Goal: Transaction & Acquisition: Purchase product/service

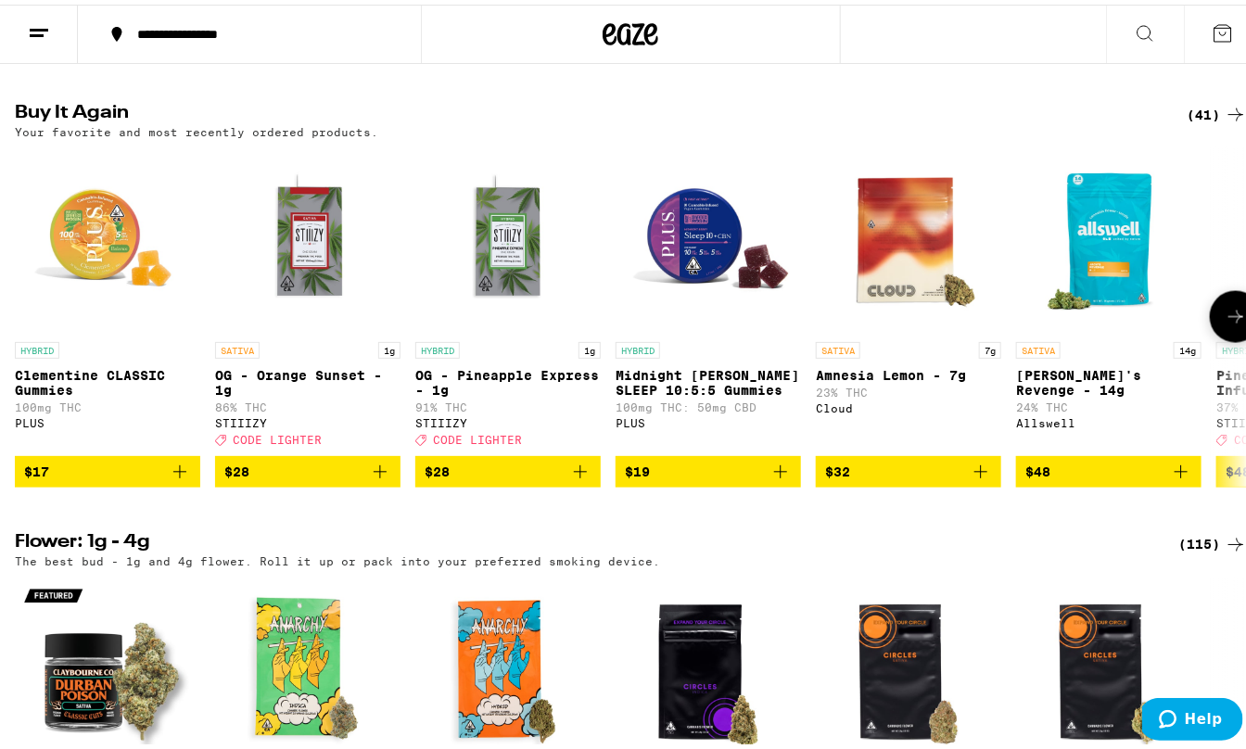
scroll to position [1002, 0]
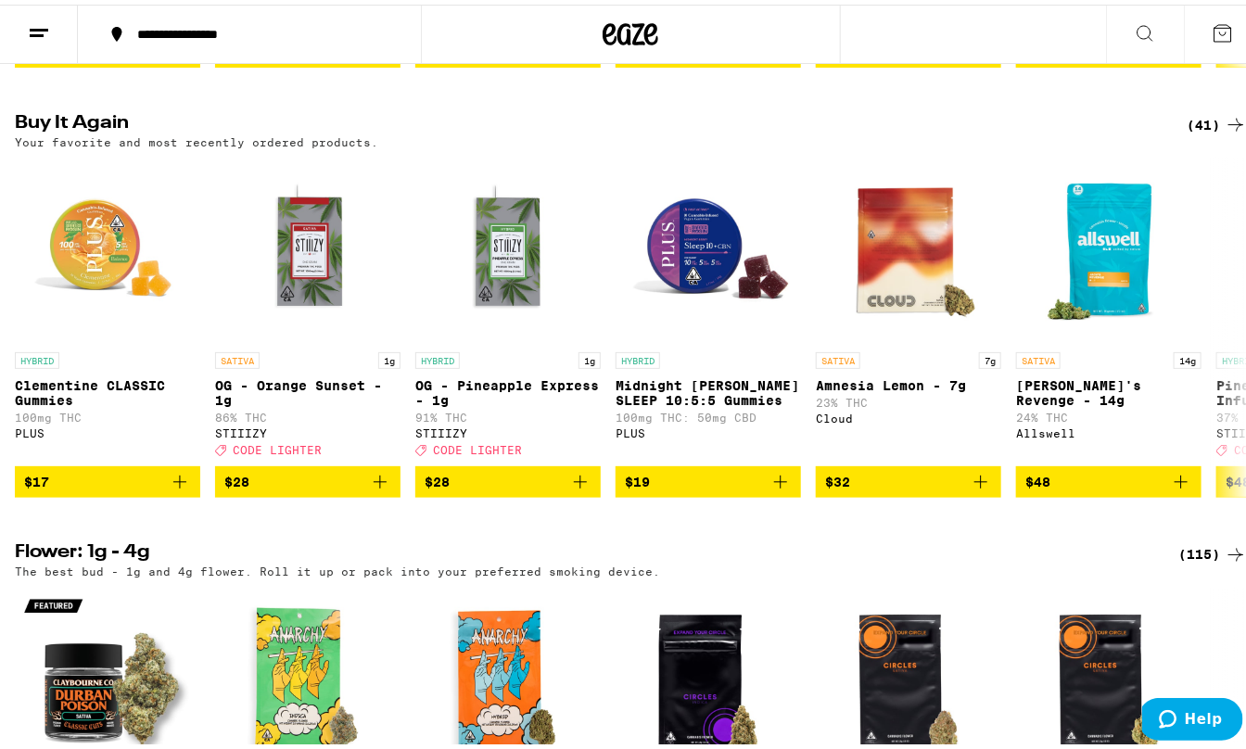
click at [1190, 132] on div "(41)" at bounding box center [1217, 120] width 60 height 22
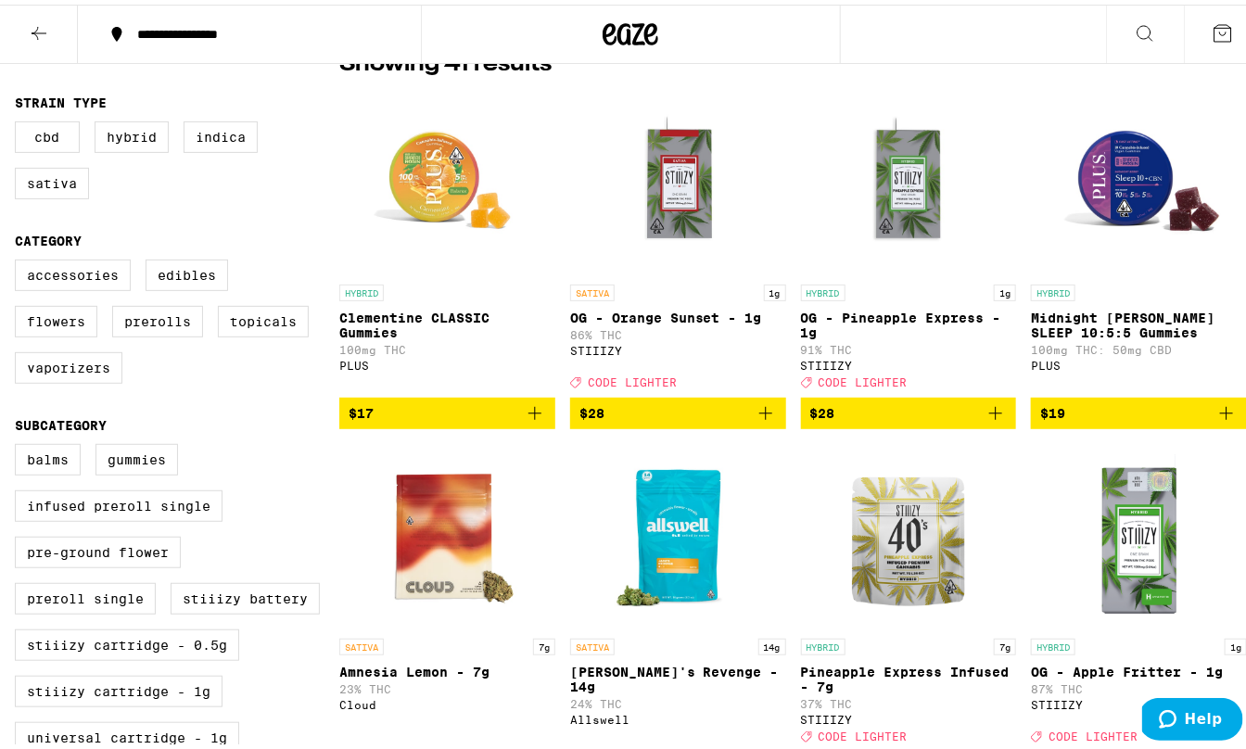
scroll to position [179, 0]
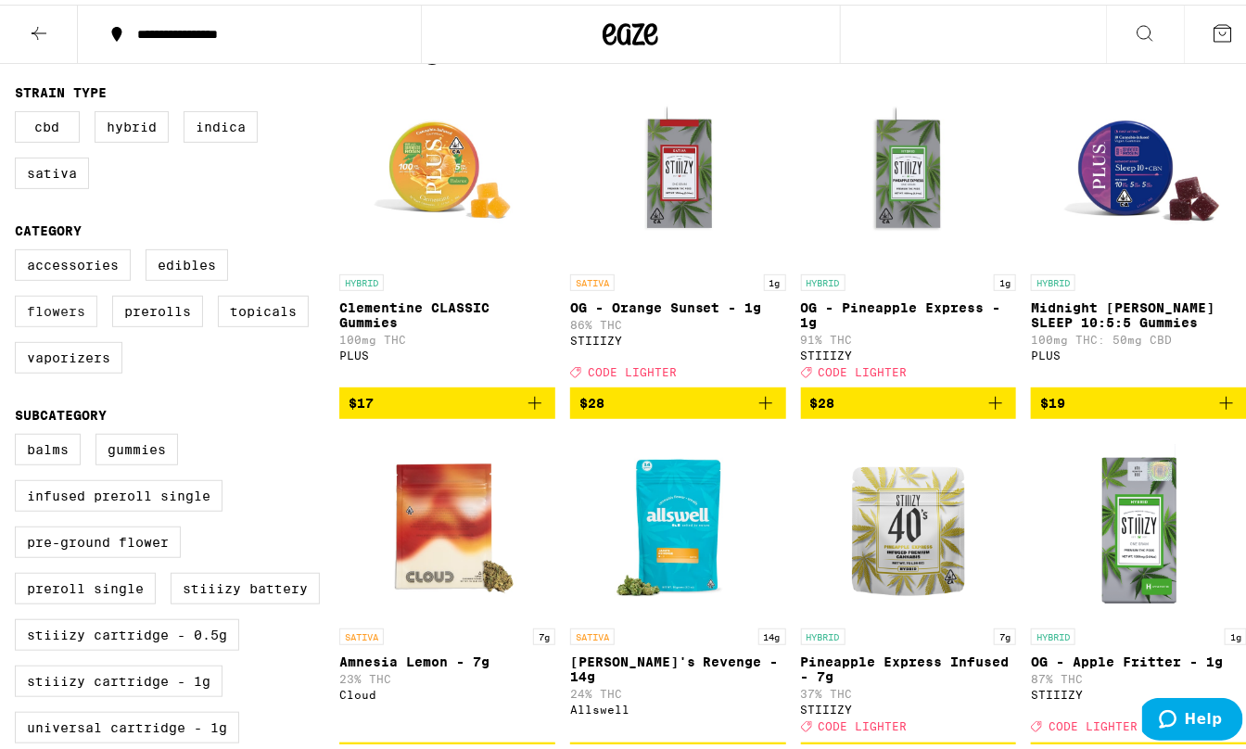
click at [97, 291] on label "Flowers" at bounding box center [56, 307] width 83 height 32
click at [19, 249] on input "Flowers" at bounding box center [19, 248] width 1 height 1
checkbox input "true"
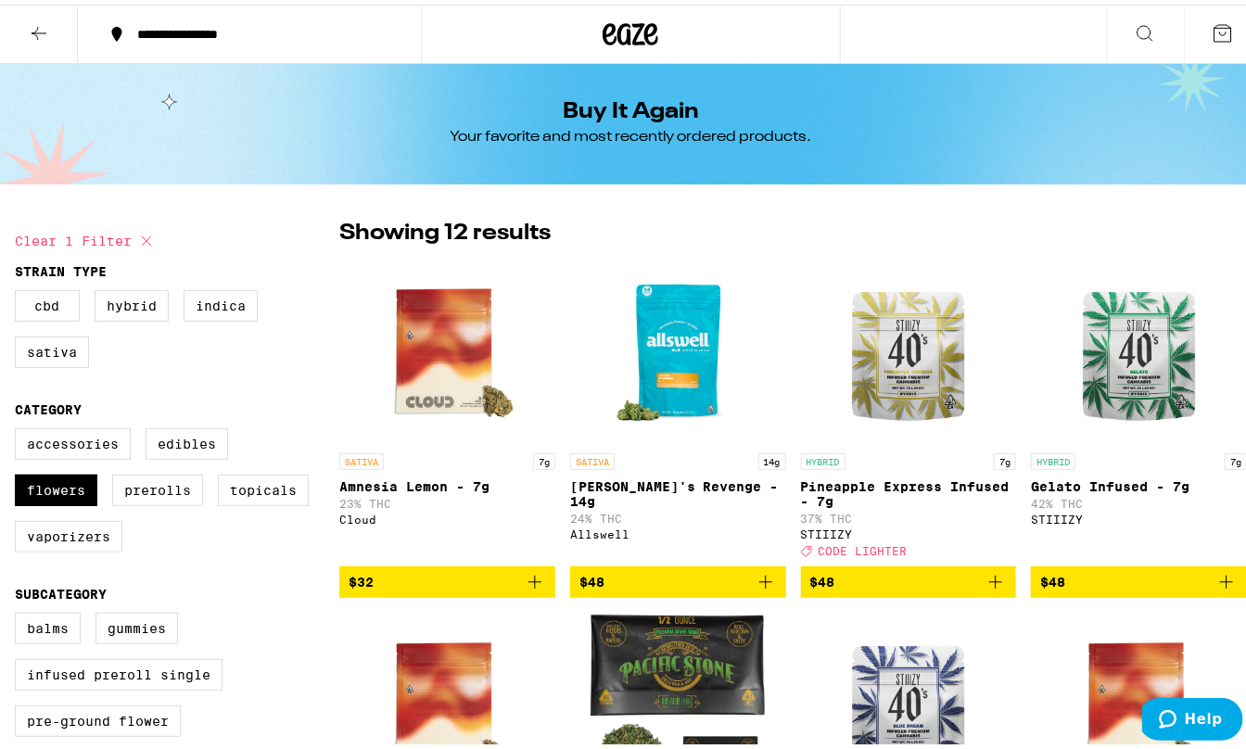
click at [35, 31] on icon at bounding box center [39, 29] width 22 height 22
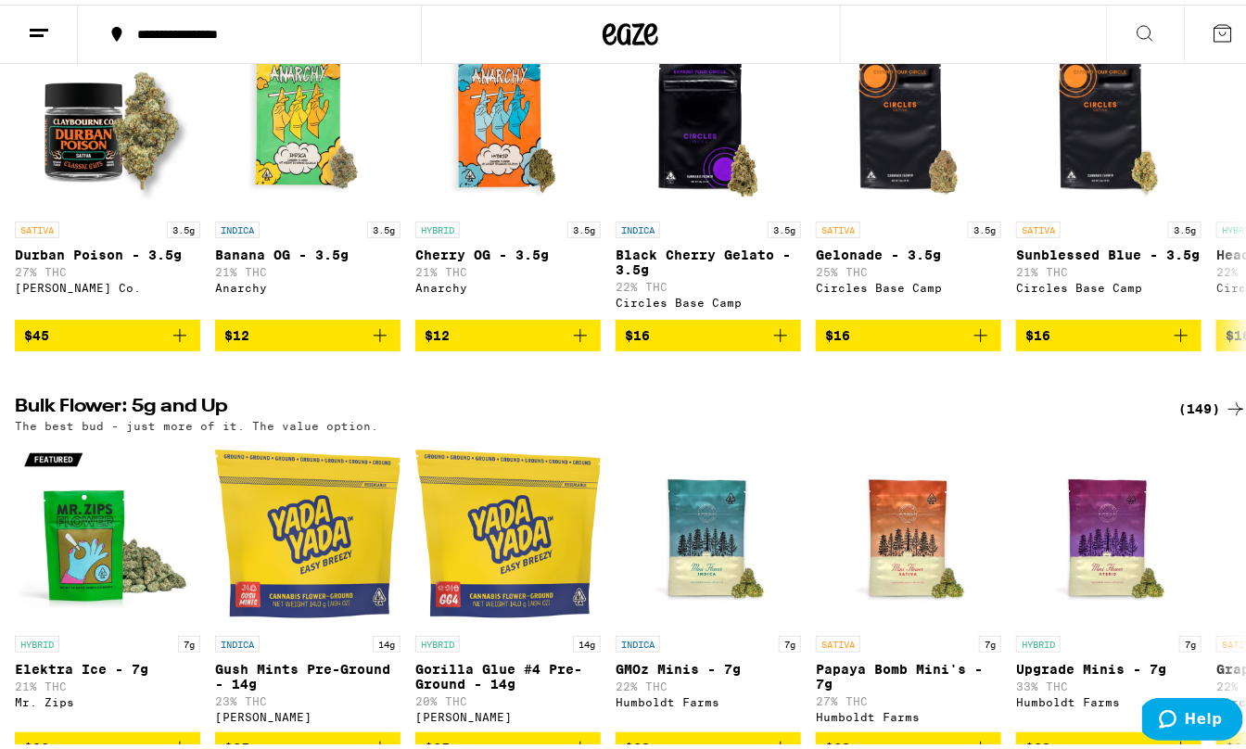
scroll to position [1596, 0]
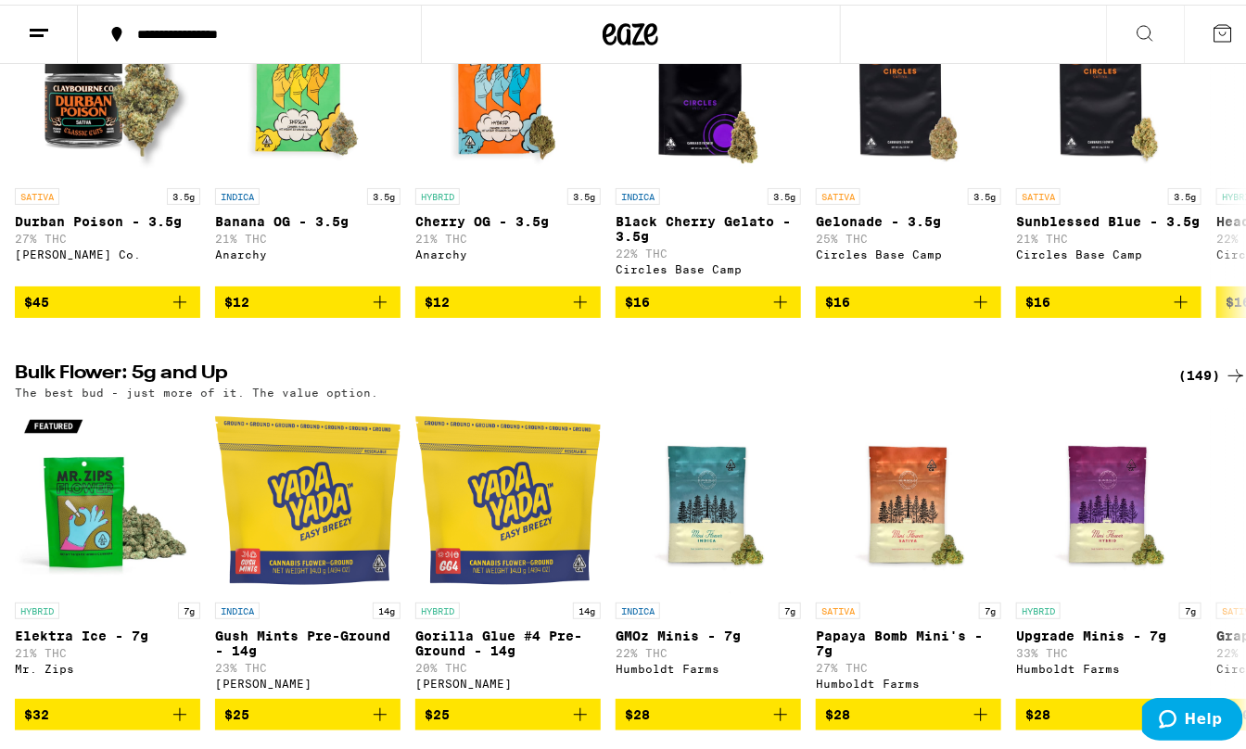
click at [1195, 382] on div "(149)" at bounding box center [1213, 371] width 69 height 22
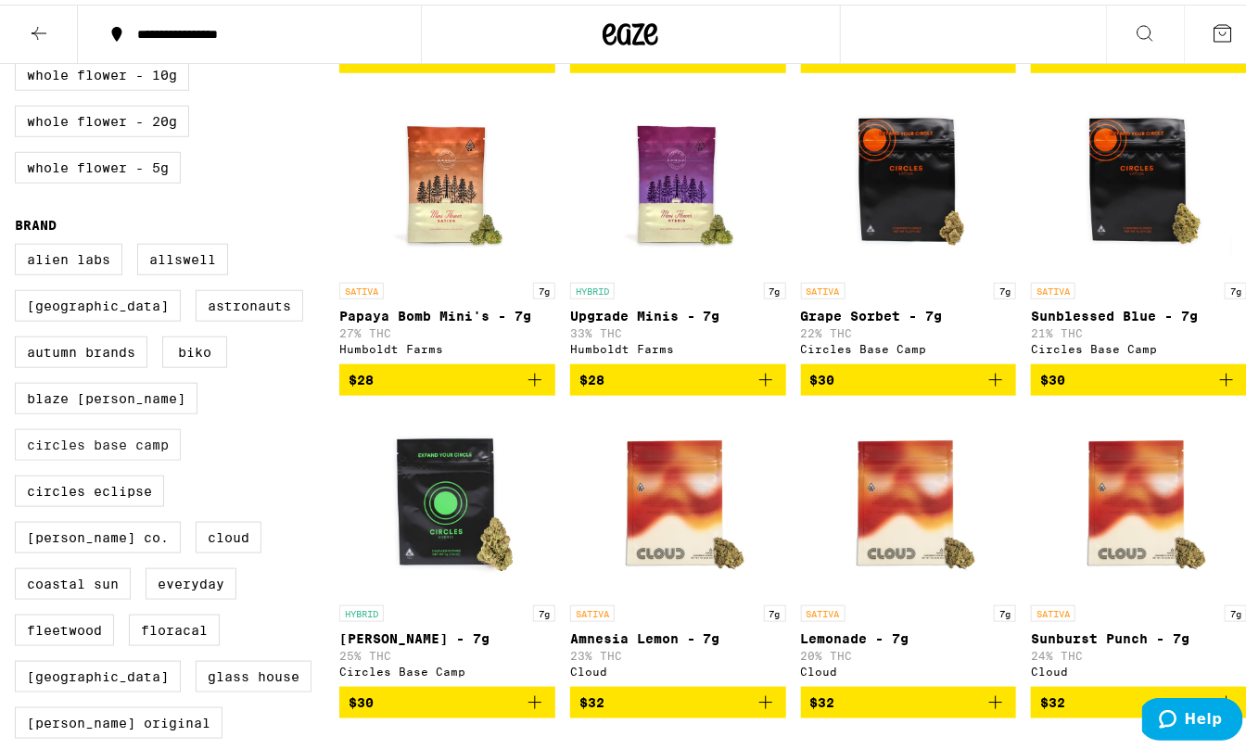
scroll to position [511, 0]
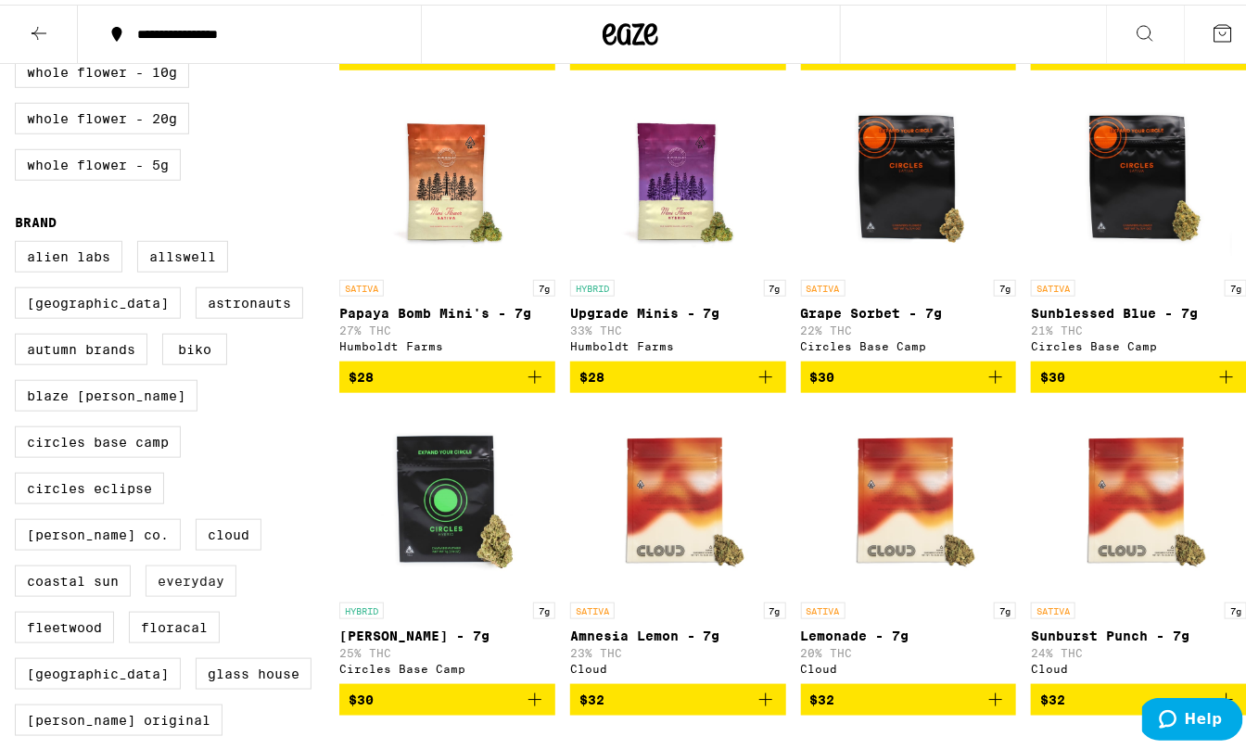
click at [236, 561] on label "Everyday" at bounding box center [191, 577] width 91 height 32
click at [19, 240] on input "Everyday" at bounding box center [19, 239] width 1 height 1
checkbox input "true"
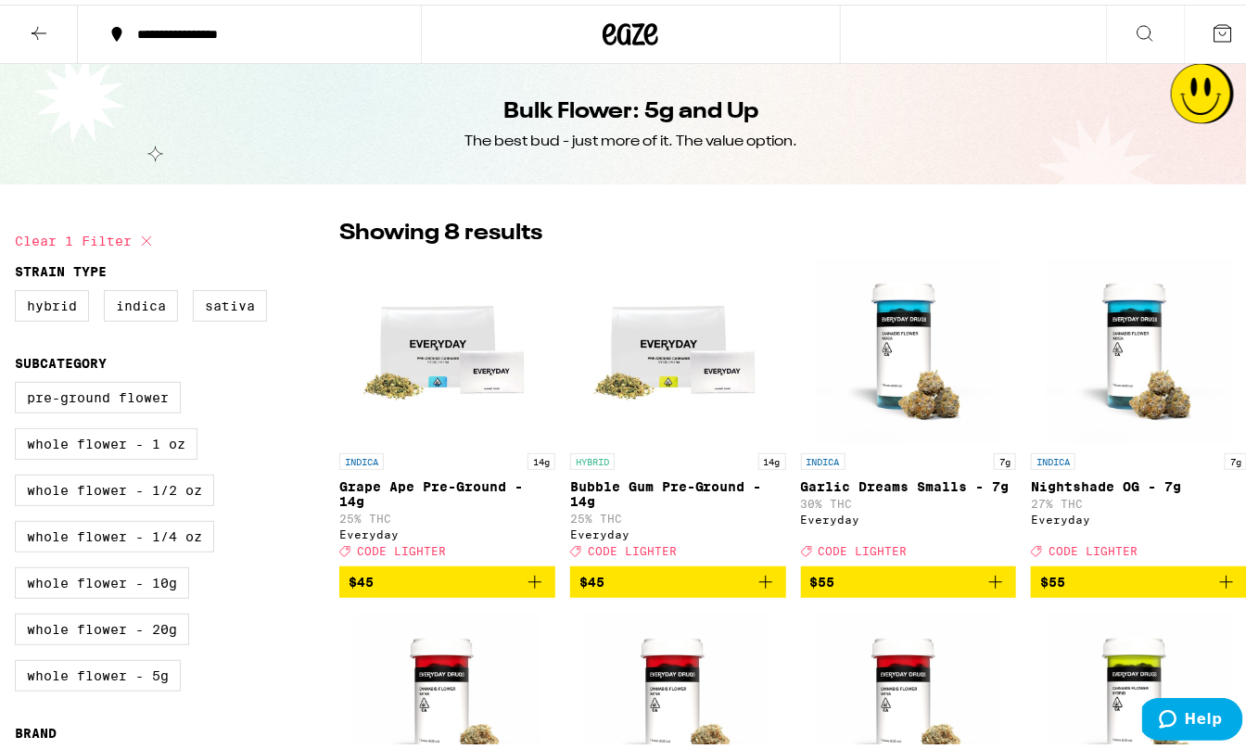
click at [760, 584] on icon "Add to bag" at bounding box center [766, 578] width 22 height 22
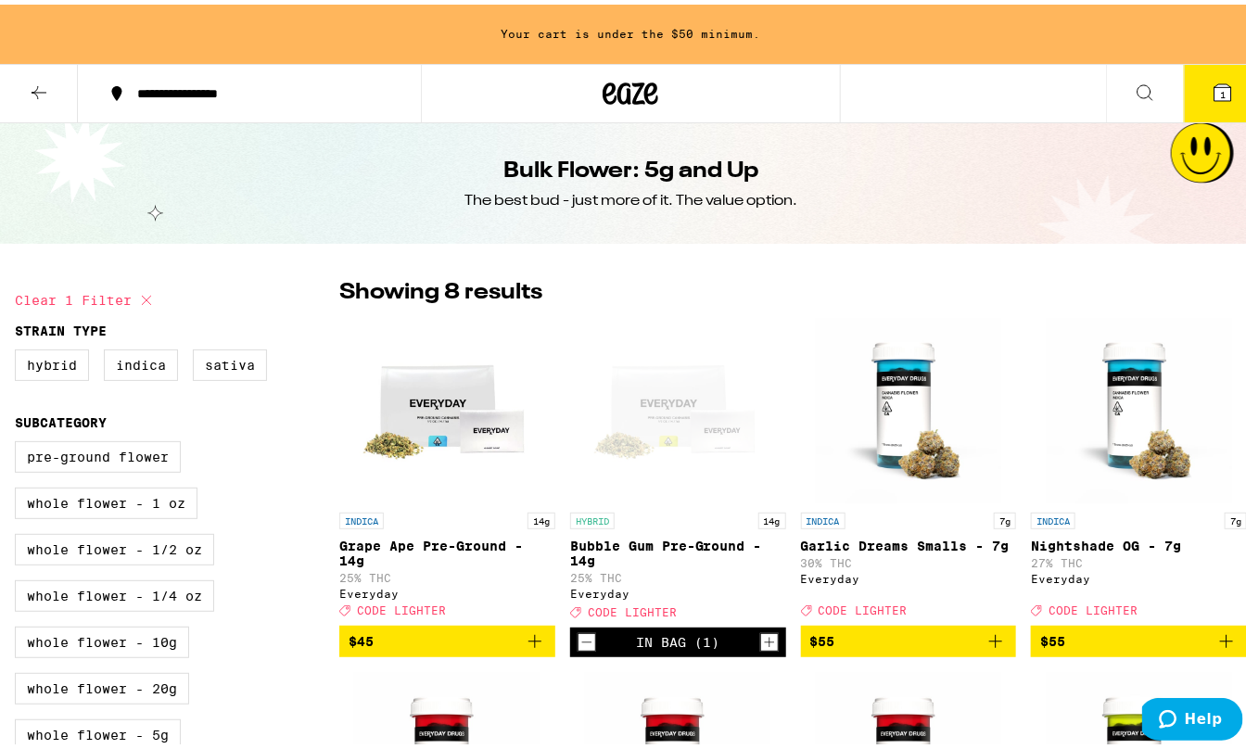
click at [627, 86] on icon at bounding box center [631, 88] width 56 height 33
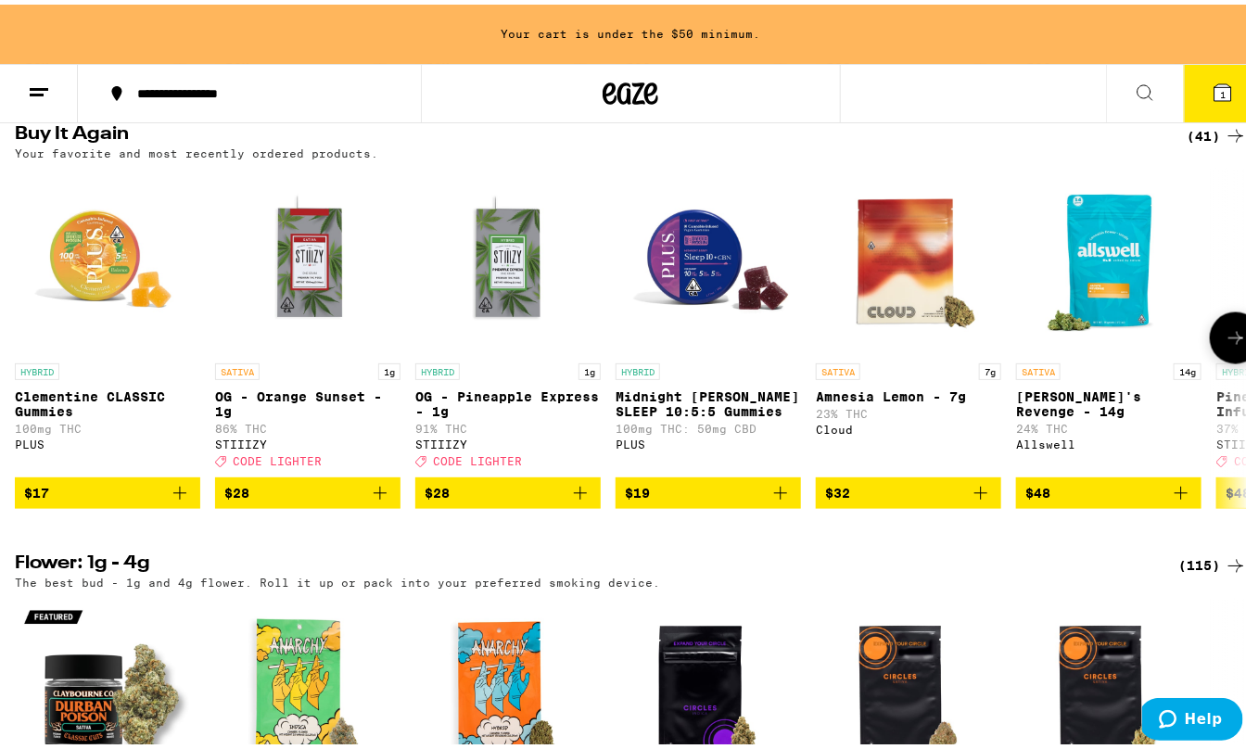
scroll to position [1063, 0]
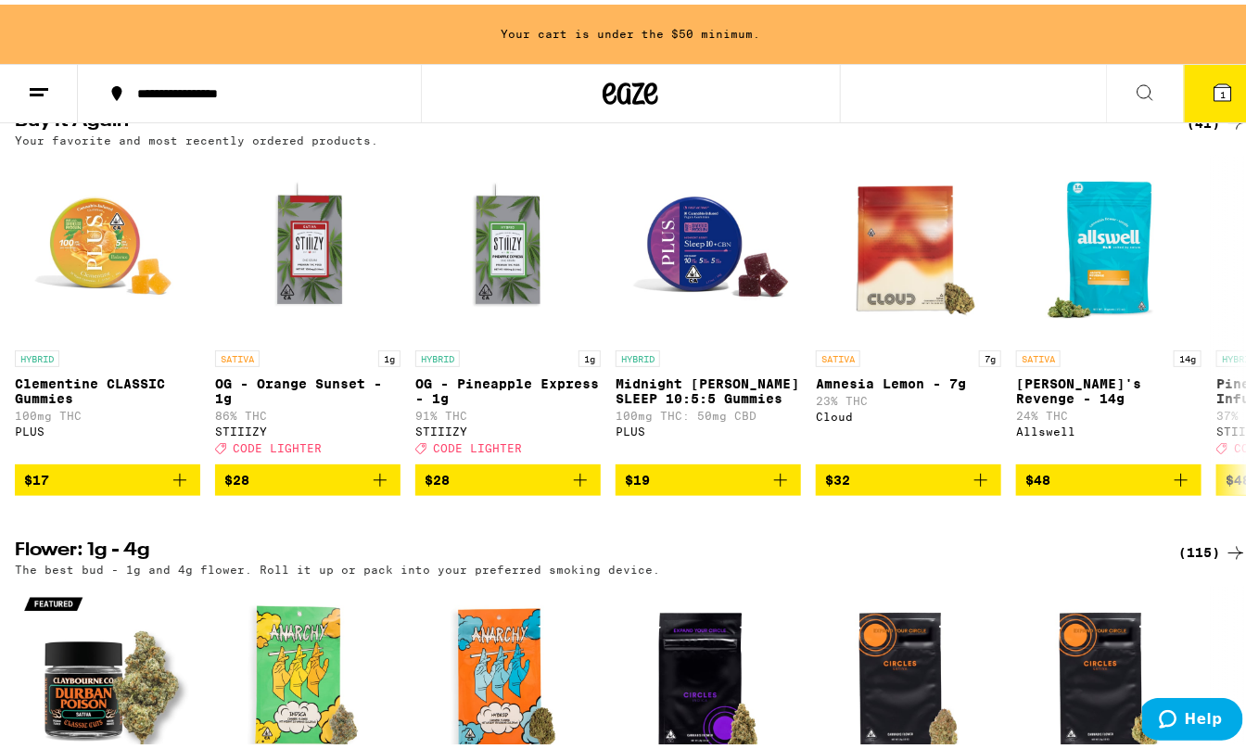
click at [1188, 130] on div "(41)" at bounding box center [1217, 119] width 60 height 22
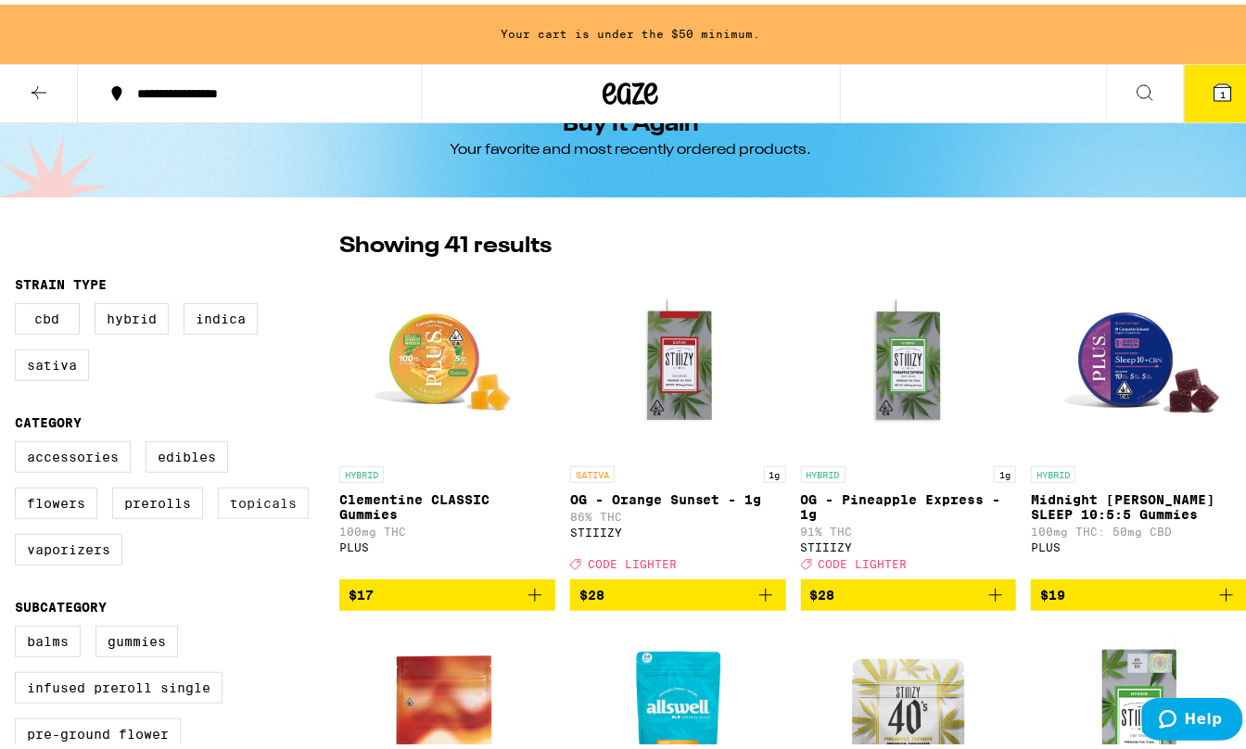
scroll to position [57, 0]
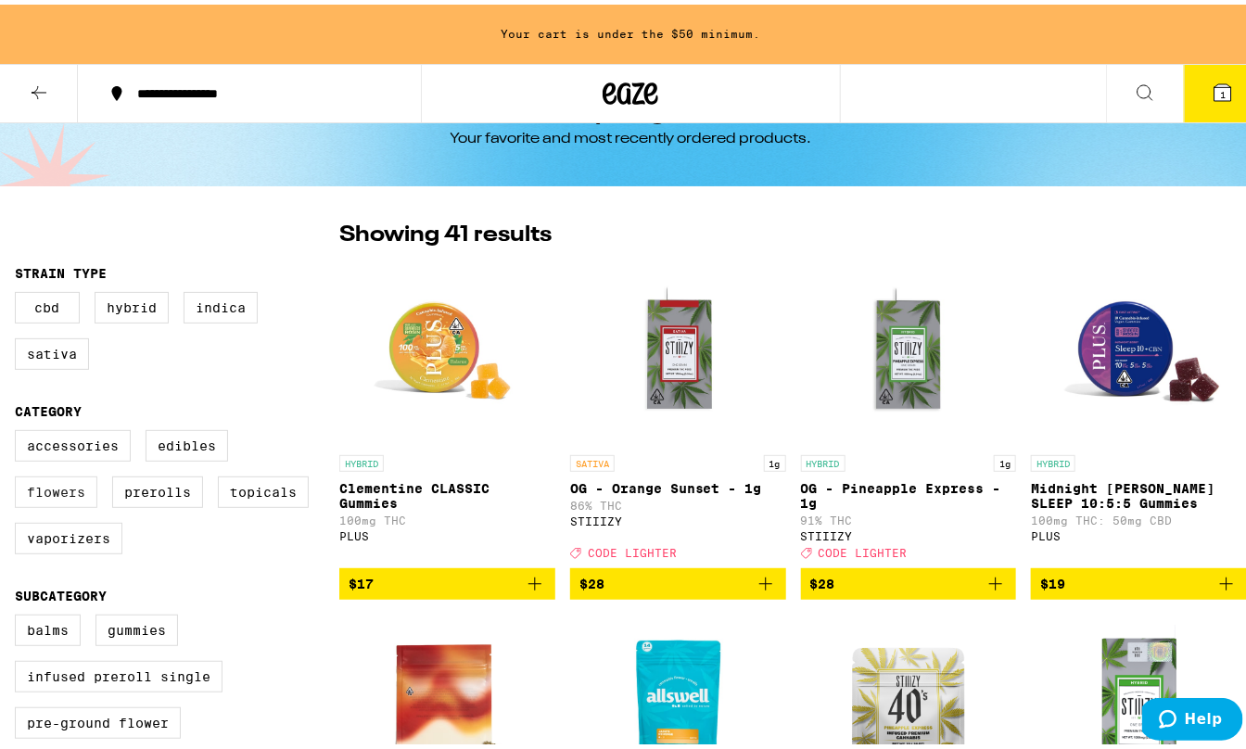
click at [97, 472] on label "Flowers" at bounding box center [56, 488] width 83 height 32
click at [19, 429] on input "Flowers" at bounding box center [19, 428] width 1 height 1
checkbox input "true"
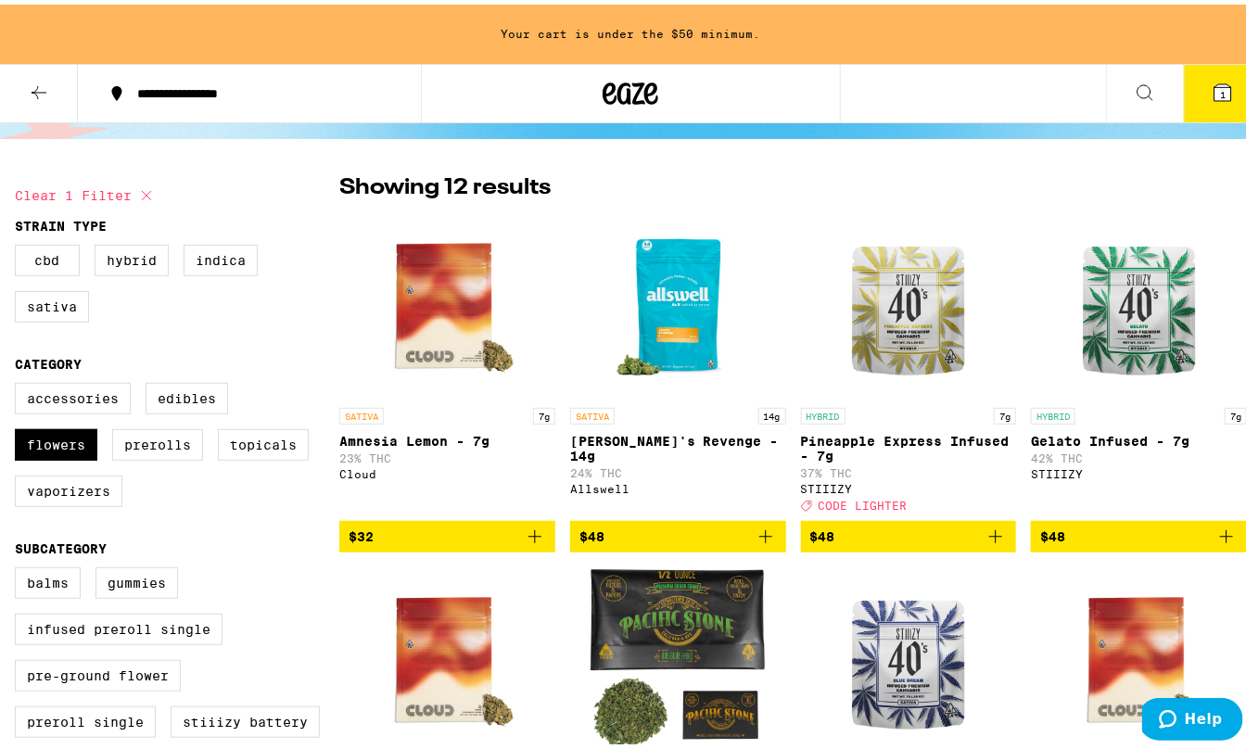
scroll to position [111, 0]
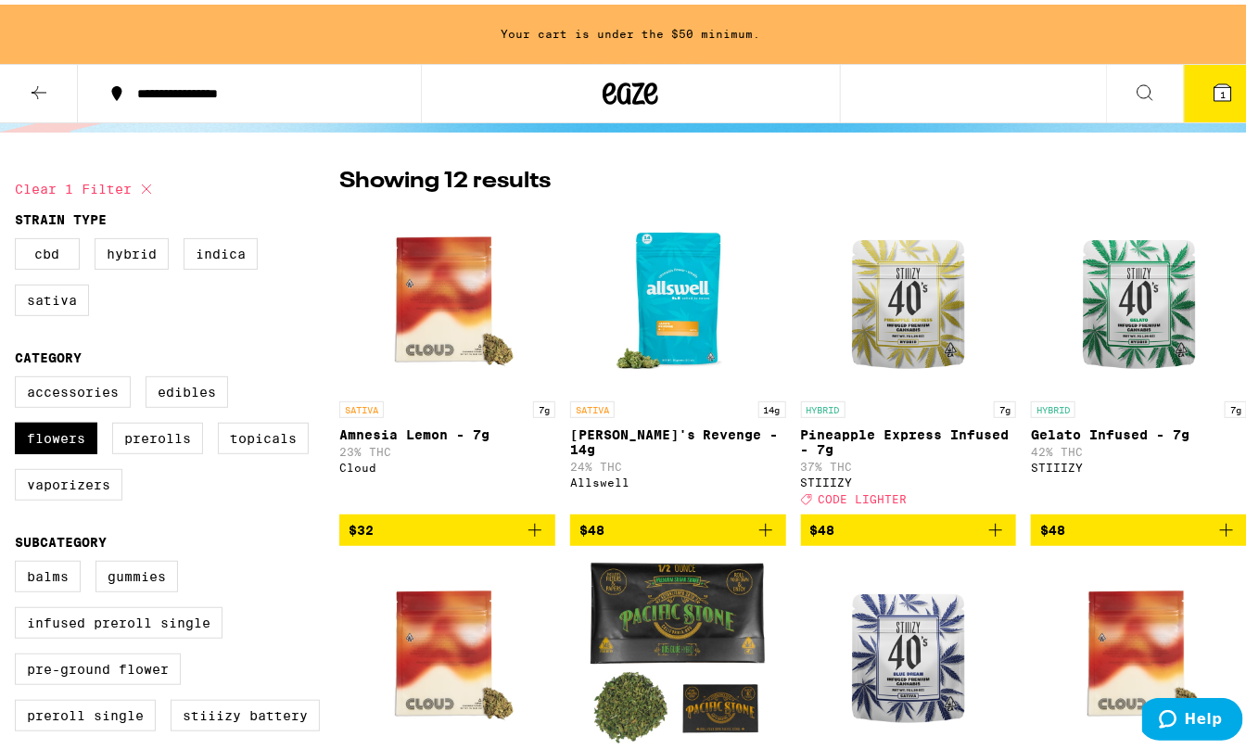
click at [31, 83] on icon at bounding box center [39, 88] width 22 height 22
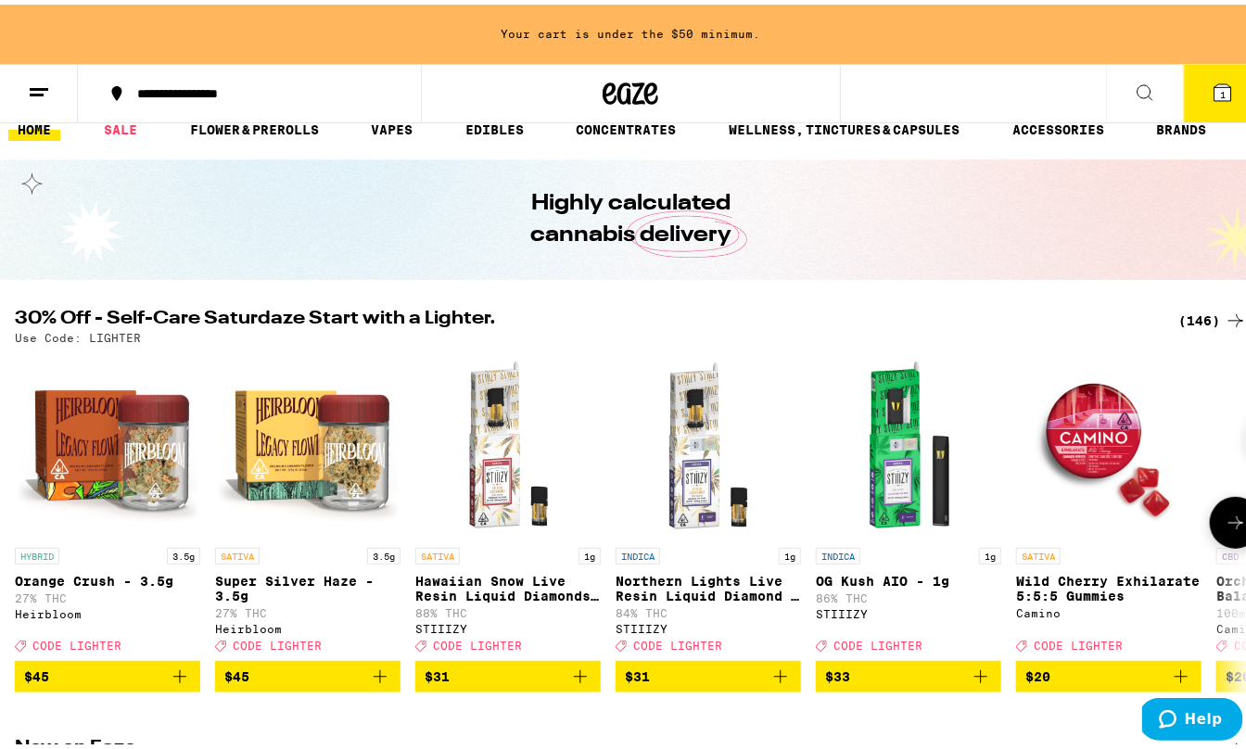
scroll to position [34, 0]
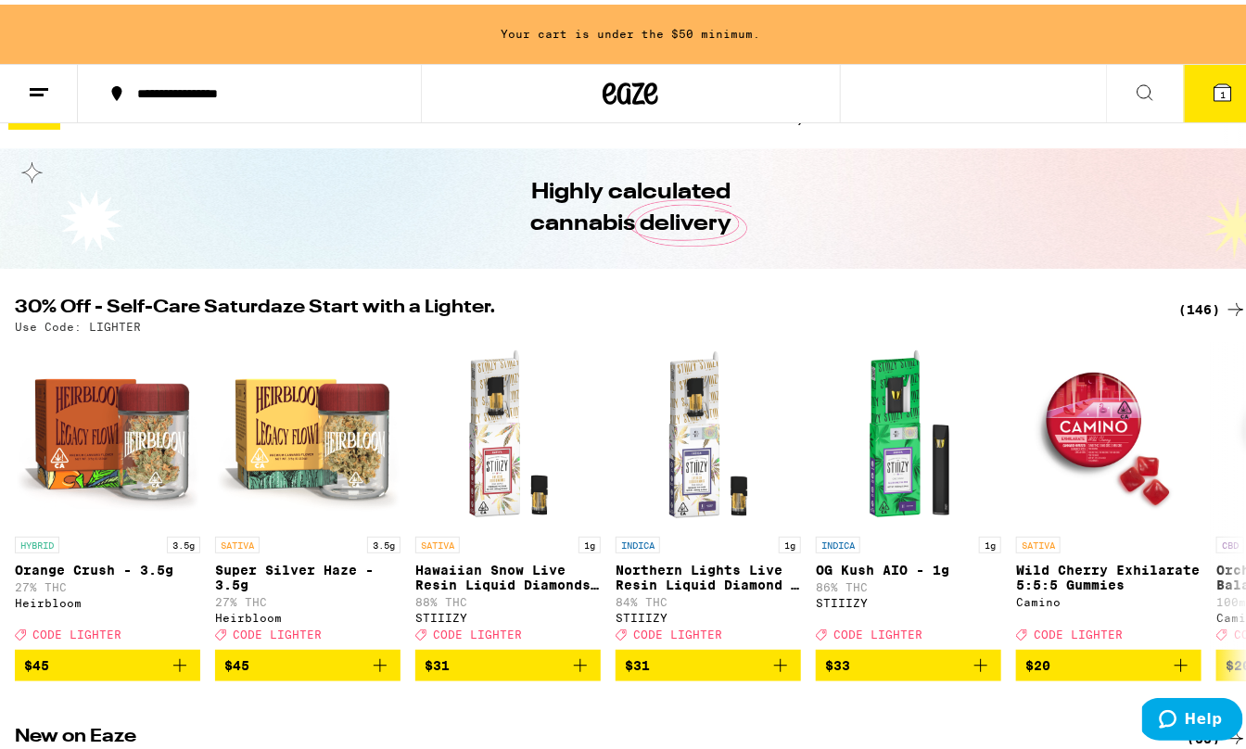
click at [1197, 296] on div "(146)" at bounding box center [1213, 305] width 69 height 22
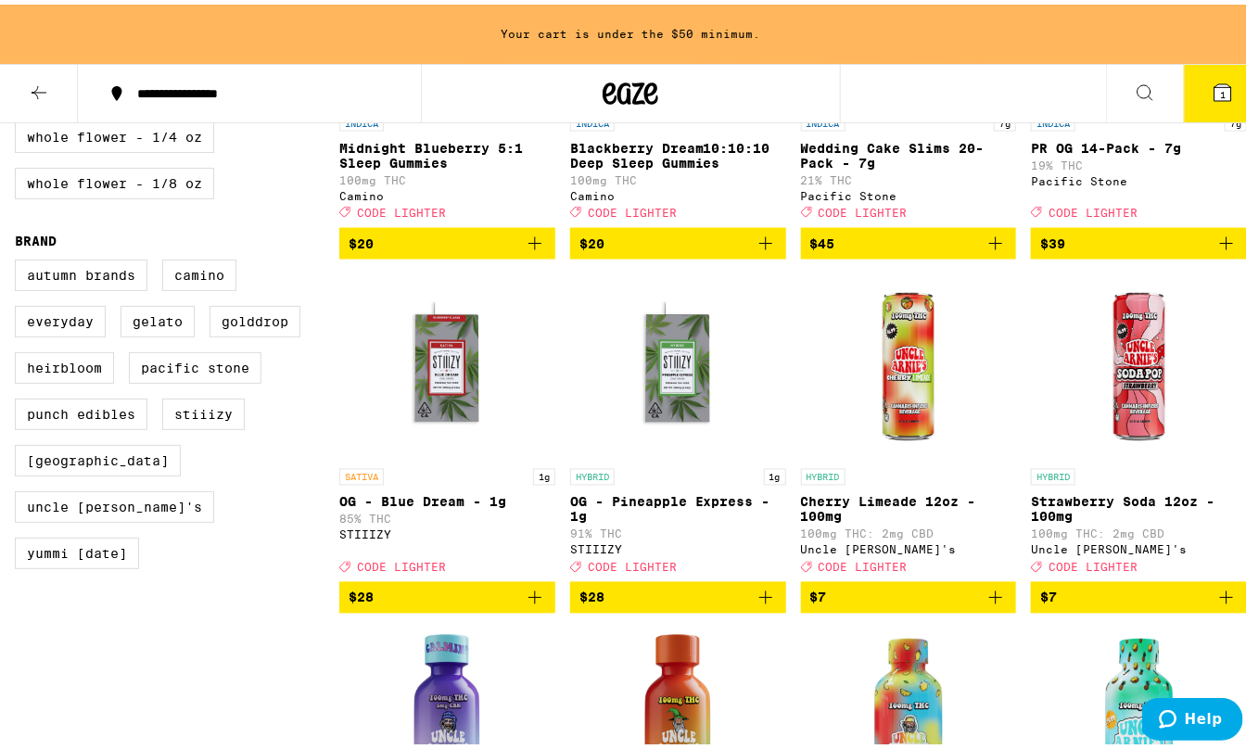
scroll to position [1108, 0]
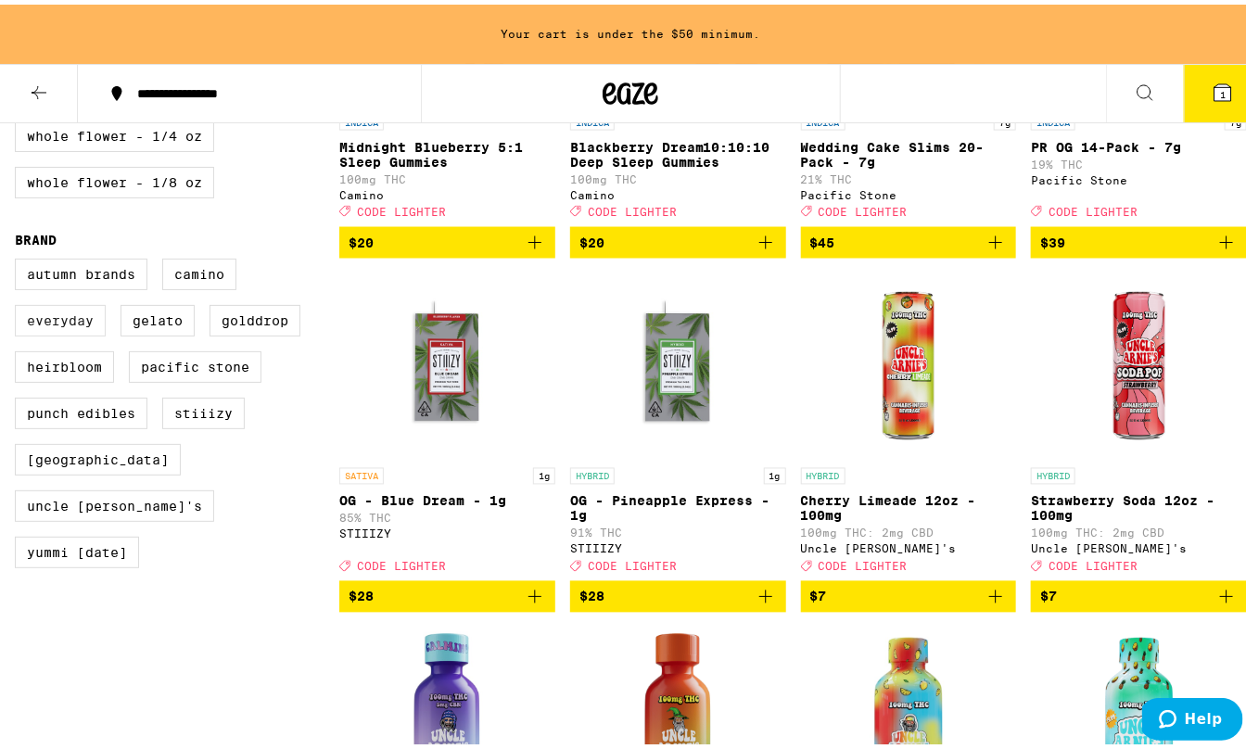
click at [53, 300] on label "Everyday" at bounding box center [60, 316] width 91 height 32
click at [19, 258] on input "Everyday" at bounding box center [19, 257] width 1 height 1
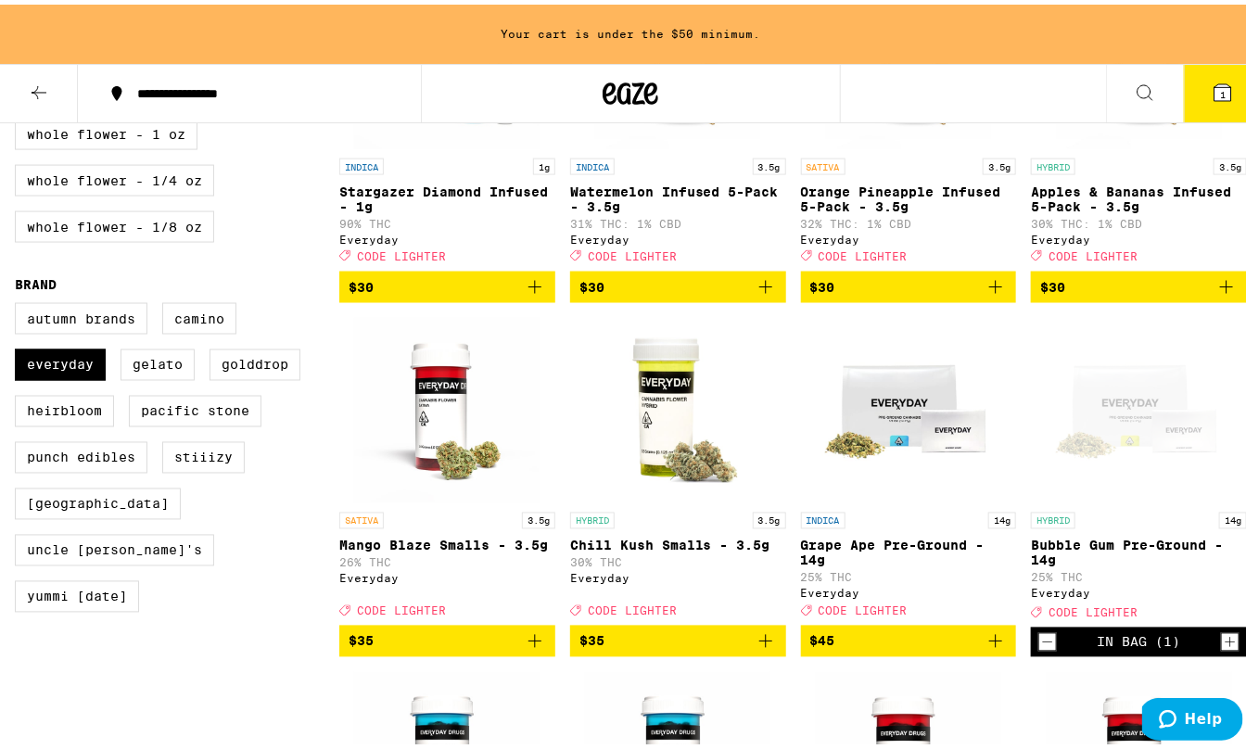
scroll to position [1062, 0]
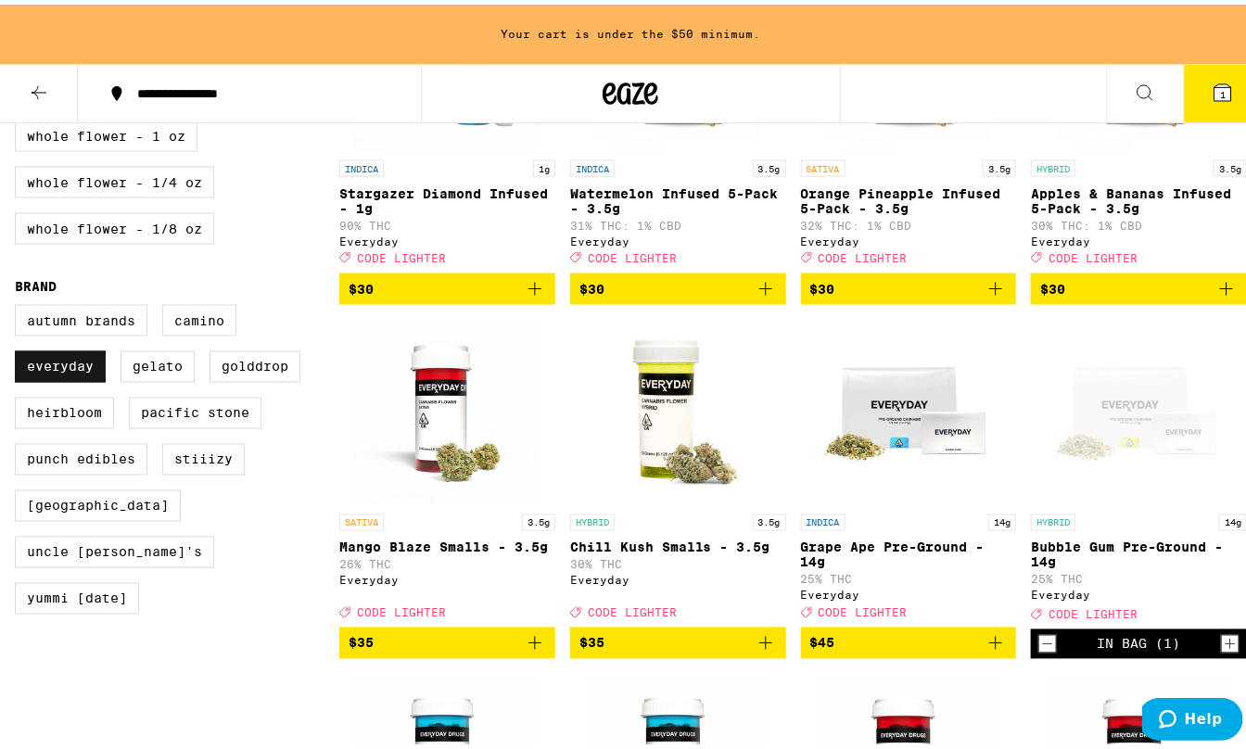
click at [87, 347] on label "Everyday" at bounding box center [60, 363] width 91 height 32
click at [19, 304] on input "Everyday" at bounding box center [19, 303] width 1 height 1
checkbox input "false"
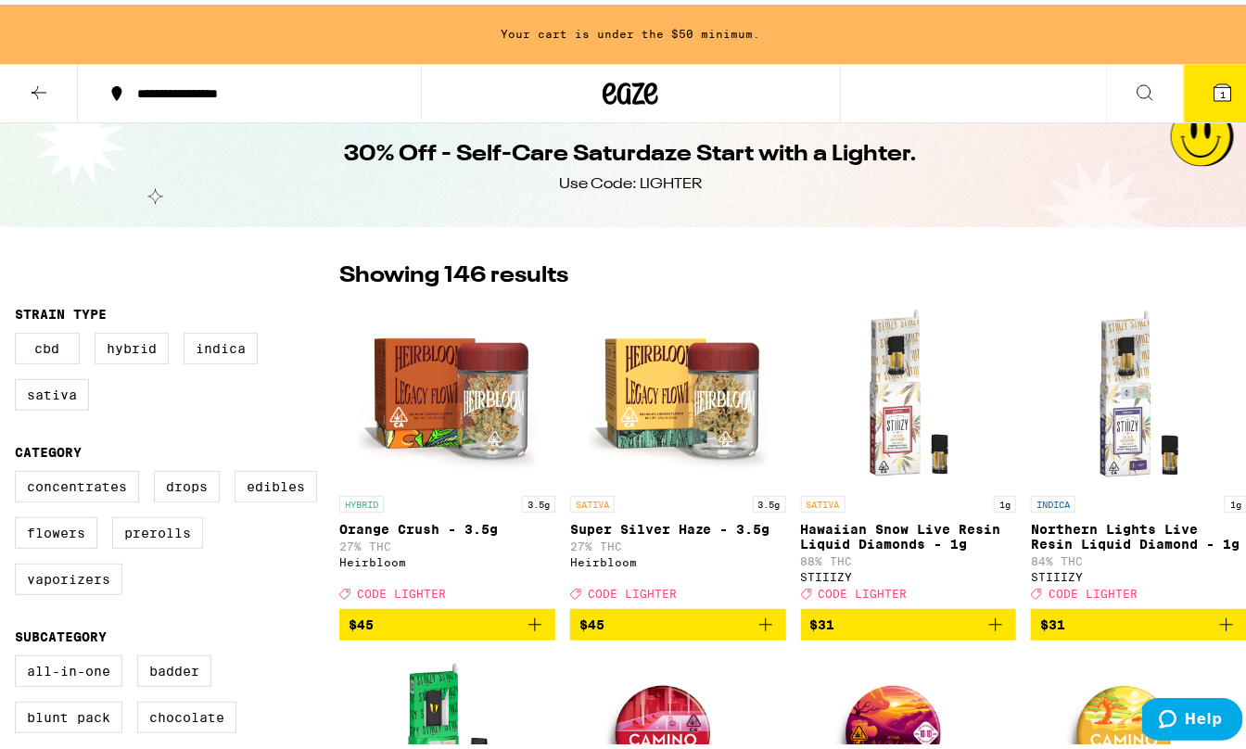
scroll to position [15, 0]
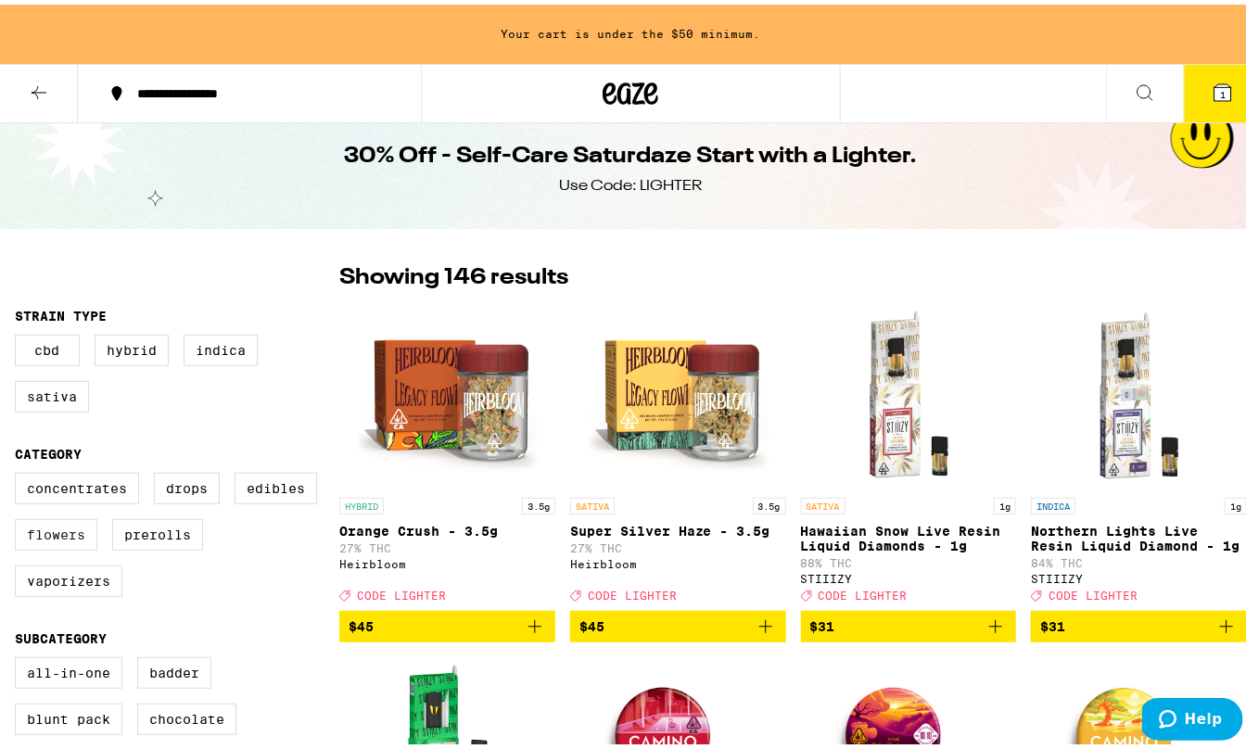
click at [70, 544] on label "Flowers" at bounding box center [56, 531] width 83 height 32
click at [19, 472] on input "Flowers" at bounding box center [19, 471] width 1 height 1
checkbox input "true"
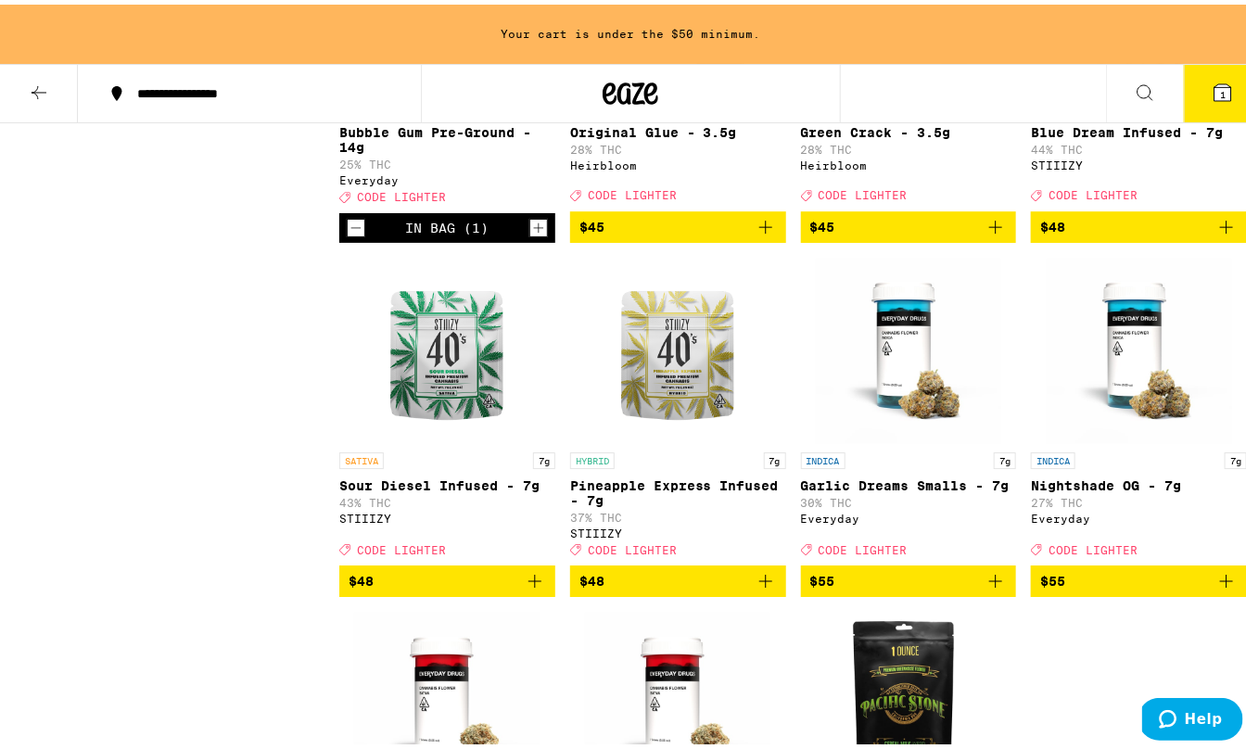
scroll to position [2185, 0]
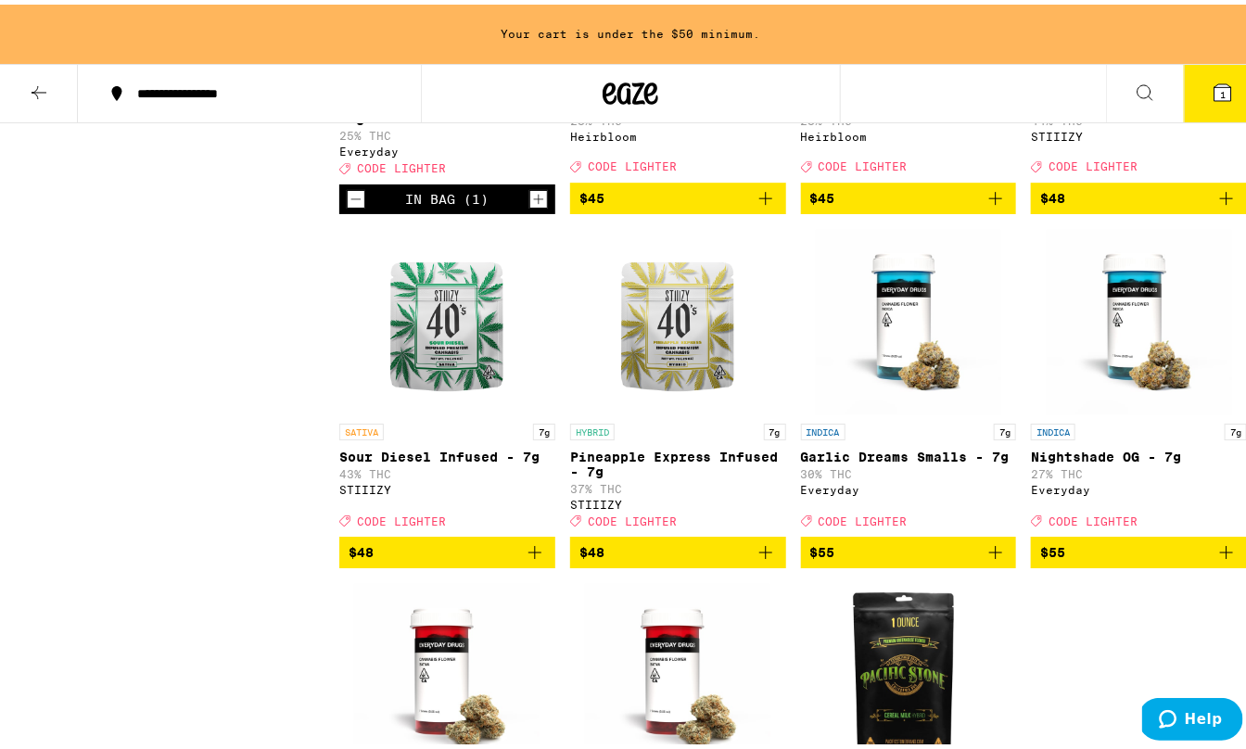
click at [533, 559] on icon "Add to bag" at bounding box center [535, 548] width 22 height 22
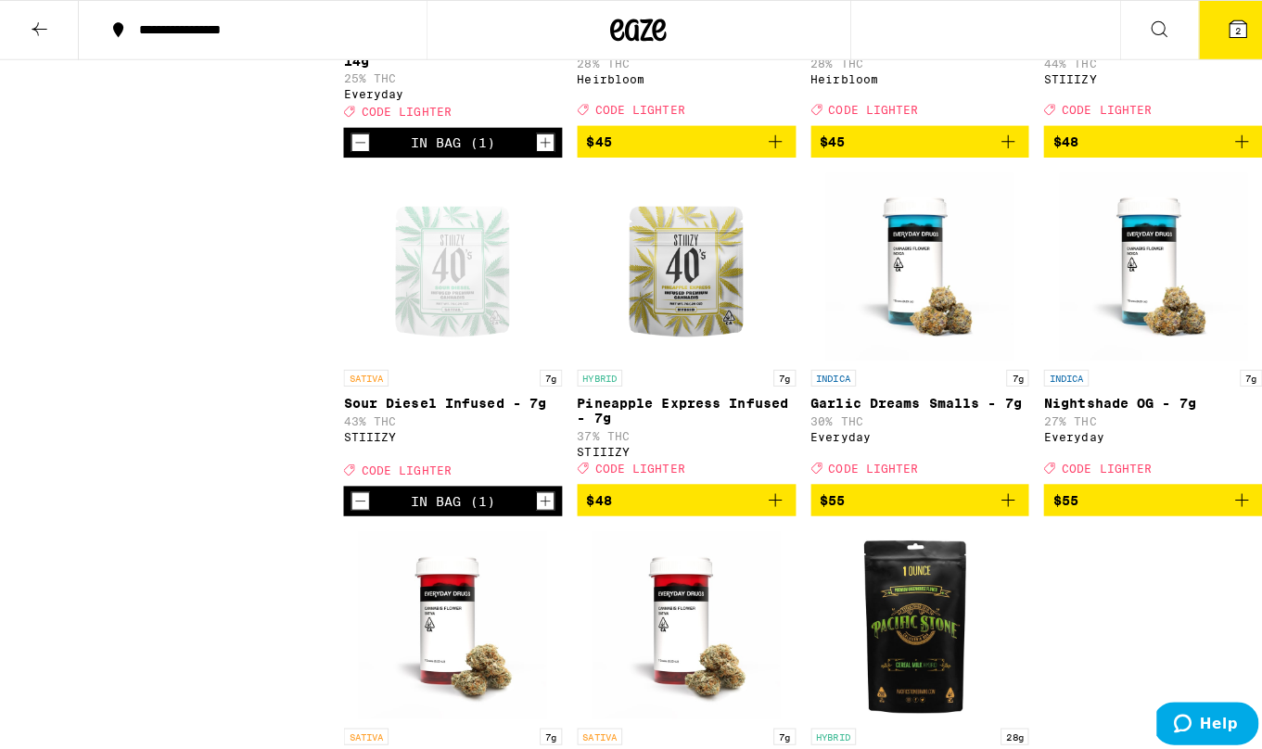
scroll to position [2186, 0]
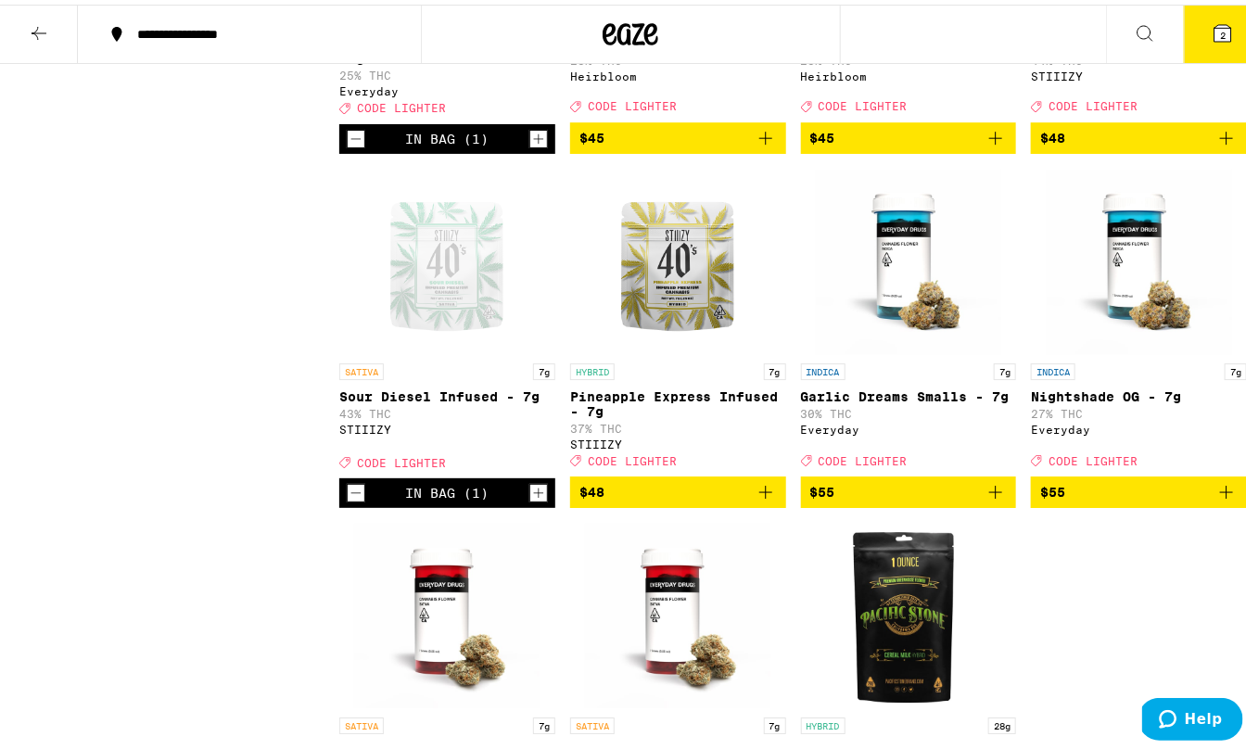
click at [1220, 28] on span "2" at bounding box center [1223, 30] width 6 height 11
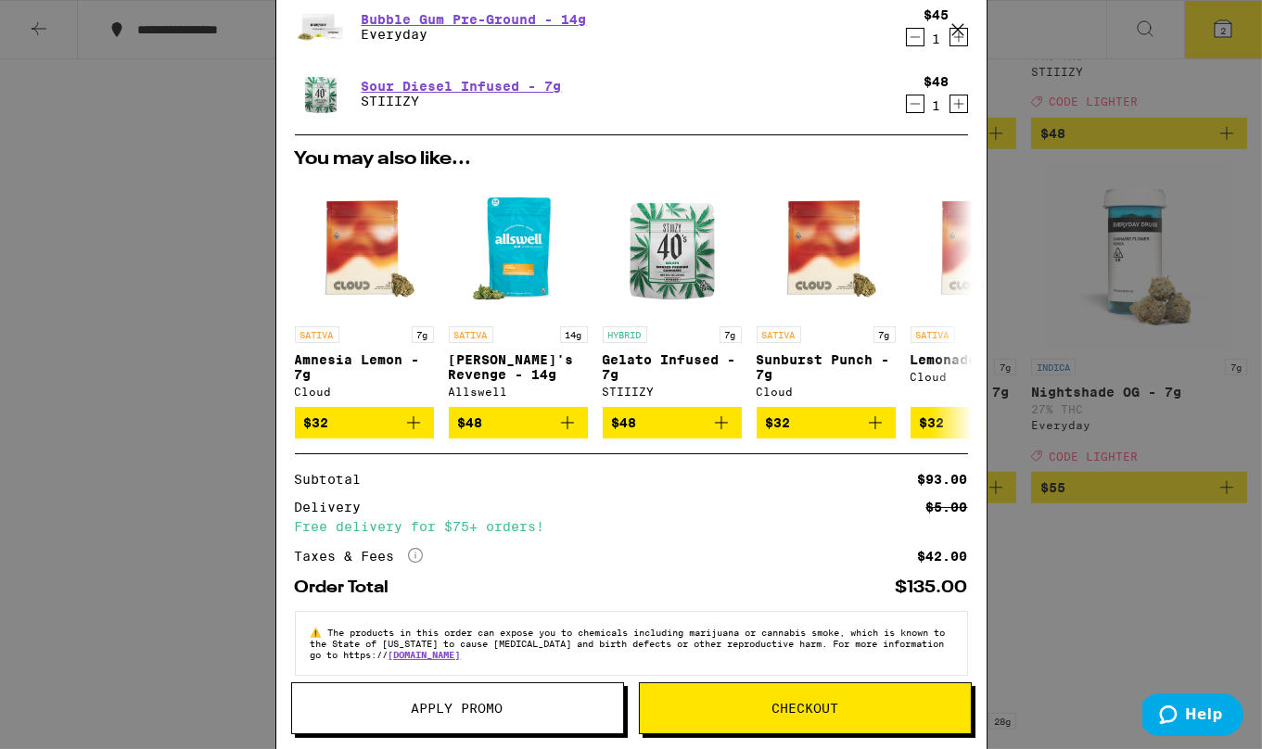
scroll to position [60, 0]
click at [476, 707] on span "Apply Promo" at bounding box center [458, 708] width 92 height 13
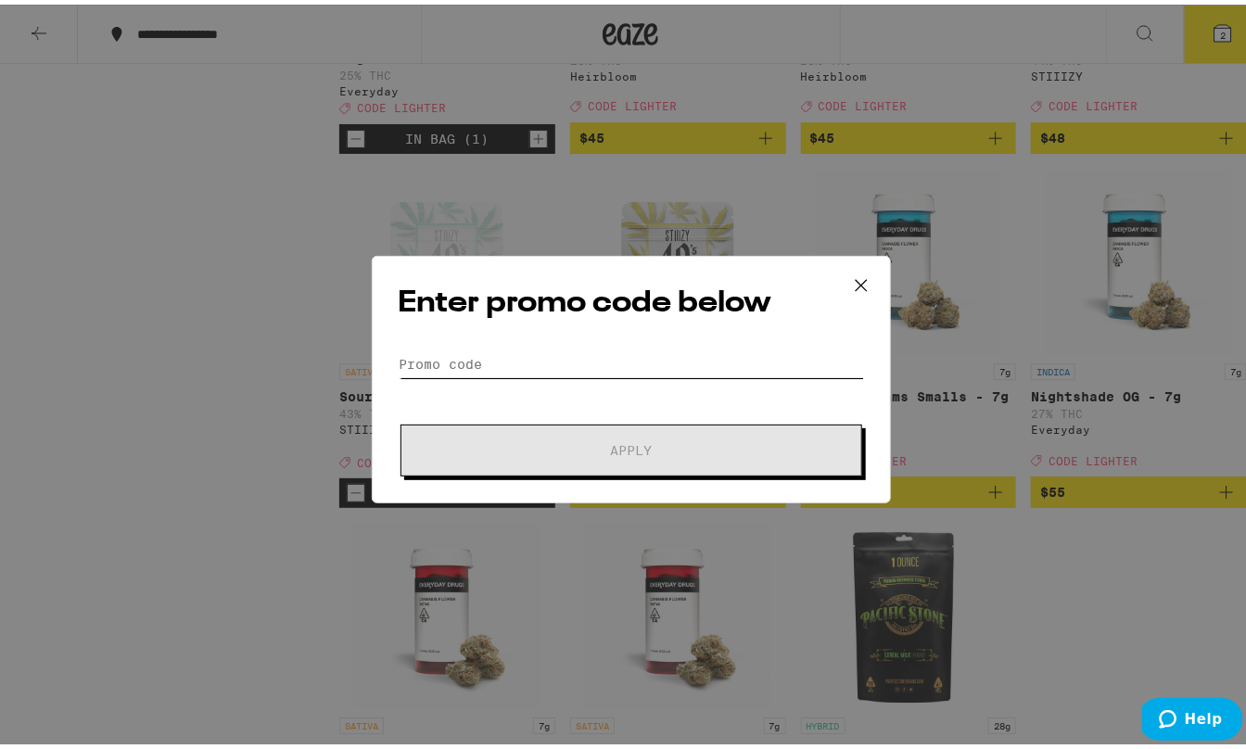
click at [482, 364] on input "Promo Code" at bounding box center [632, 360] width 466 height 28
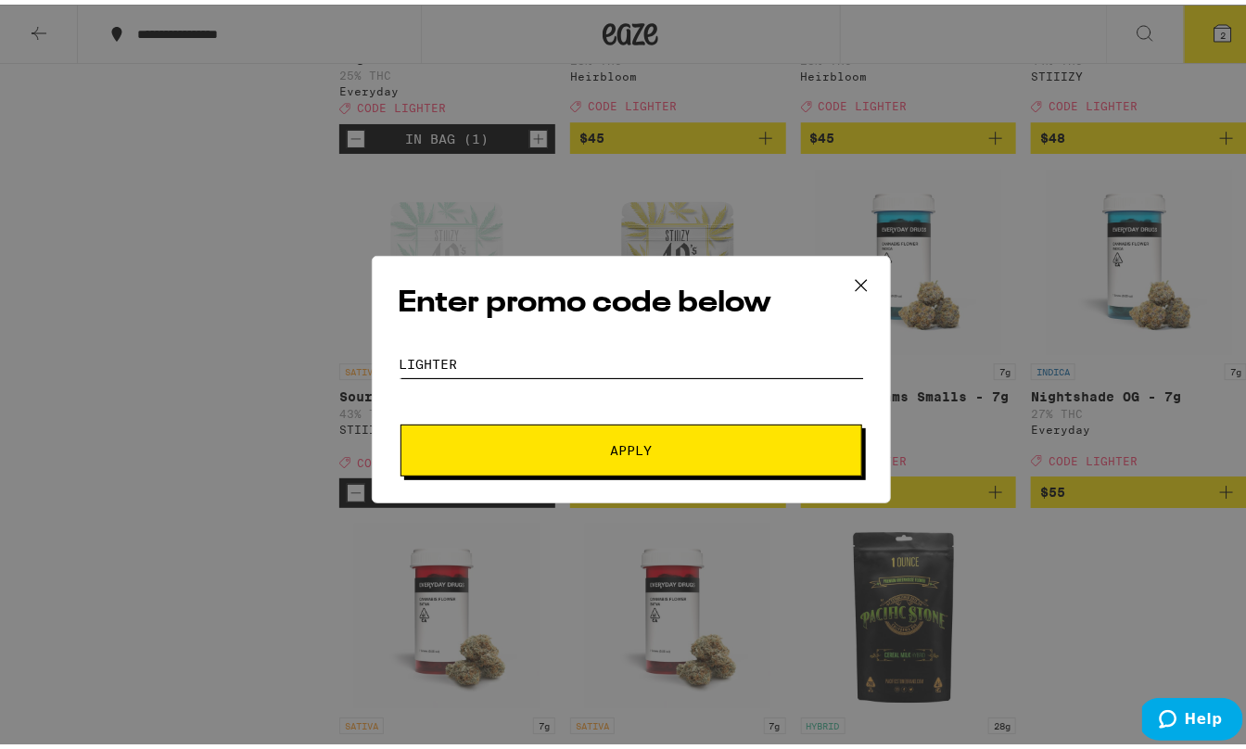
type input "lighter"
click at [606, 453] on button "Apply" at bounding box center [632, 446] width 462 height 52
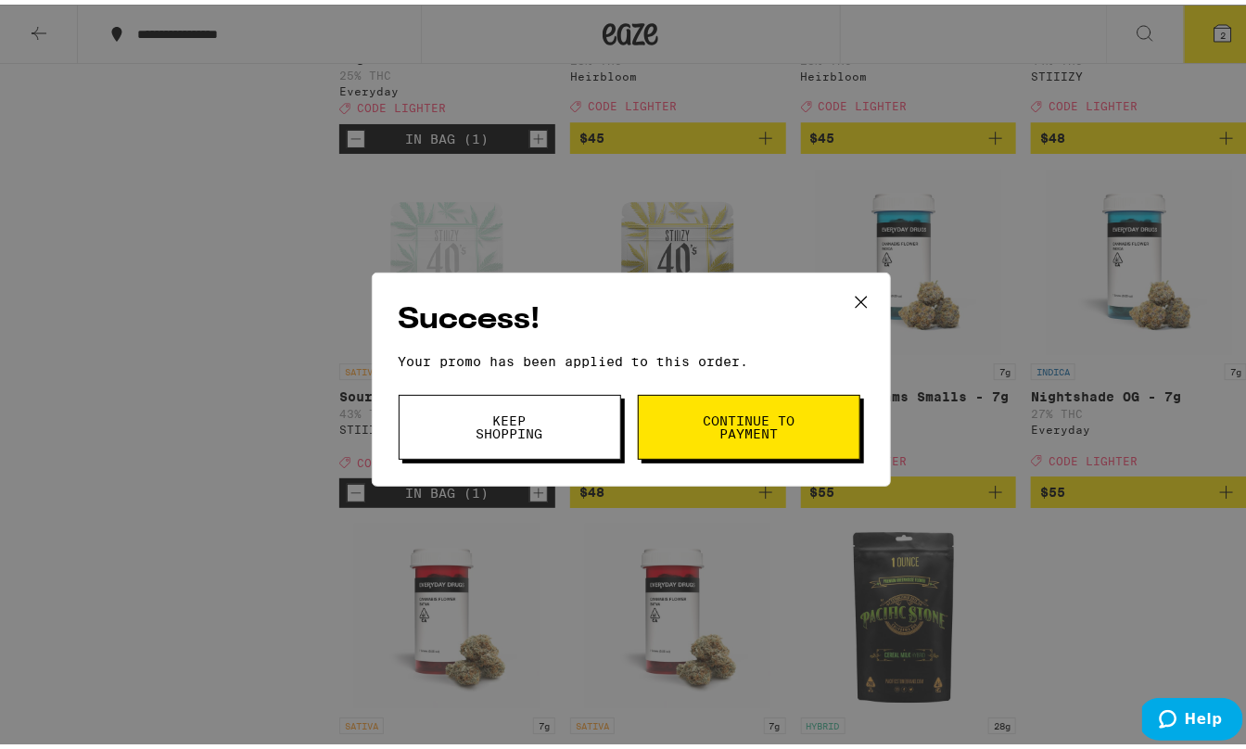
click at [554, 436] on button "Keep Shopping" at bounding box center [510, 422] width 223 height 65
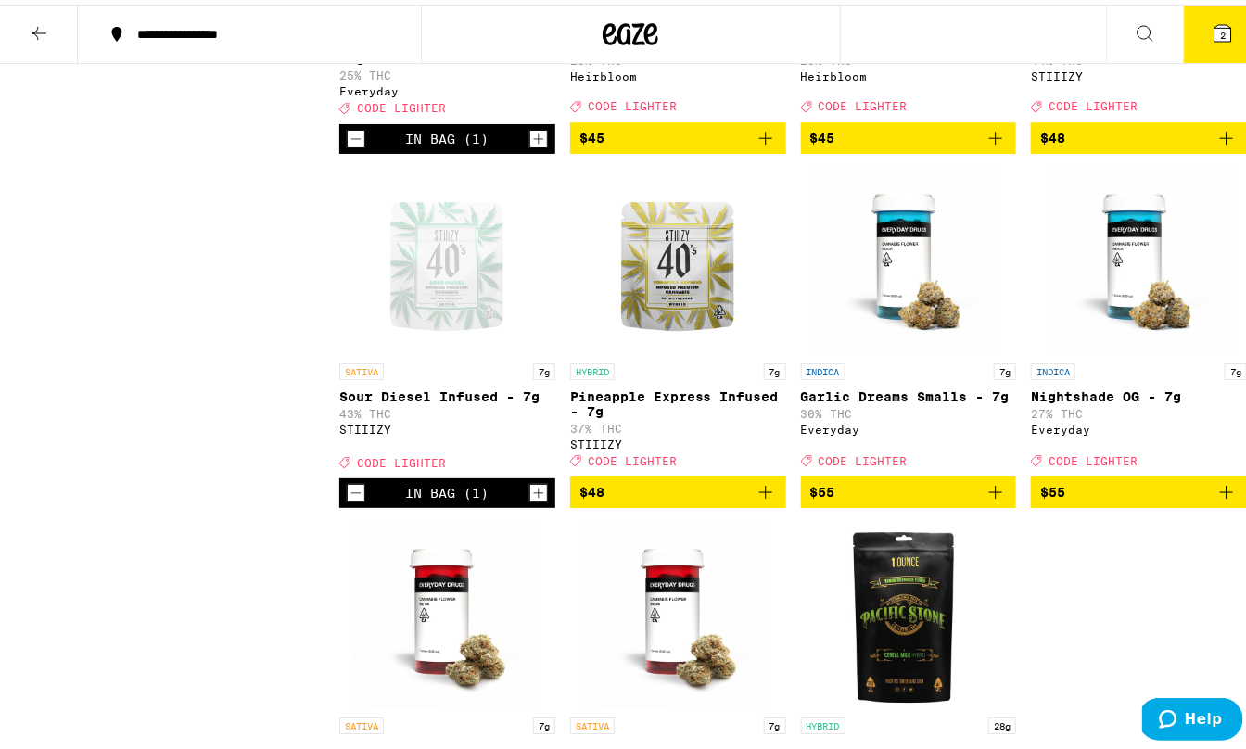
click at [1220, 29] on span "2" at bounding box center [1223, 30] width 6 height 11
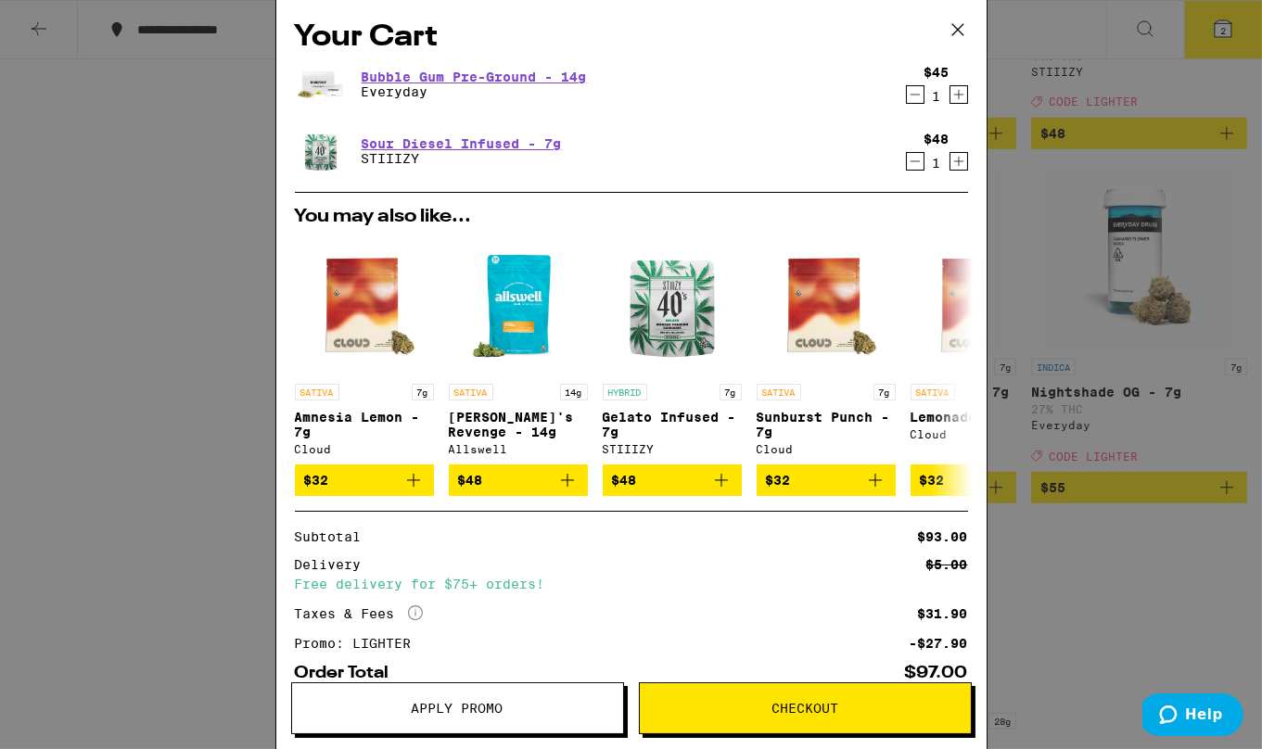
scroll to position [114, 0]
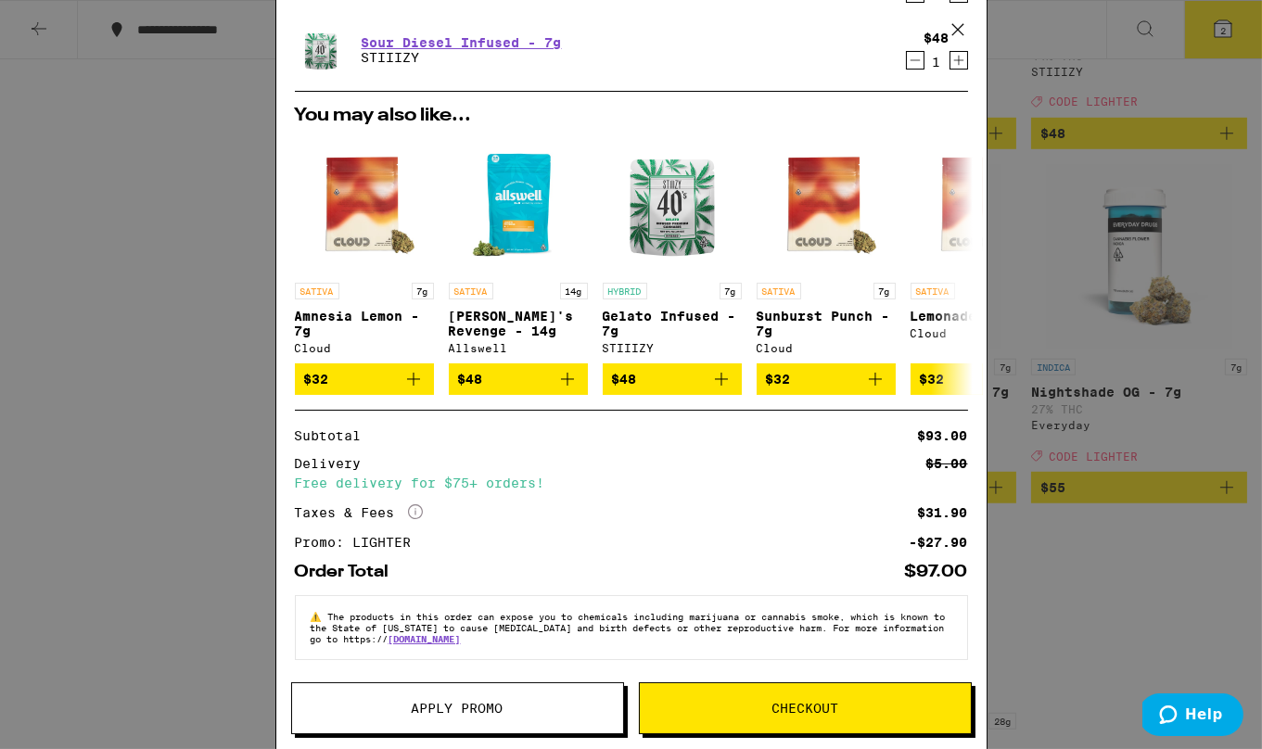
click at [797, 707] on span "Checkout" at bounding box center [805, 708] width 67 height 13
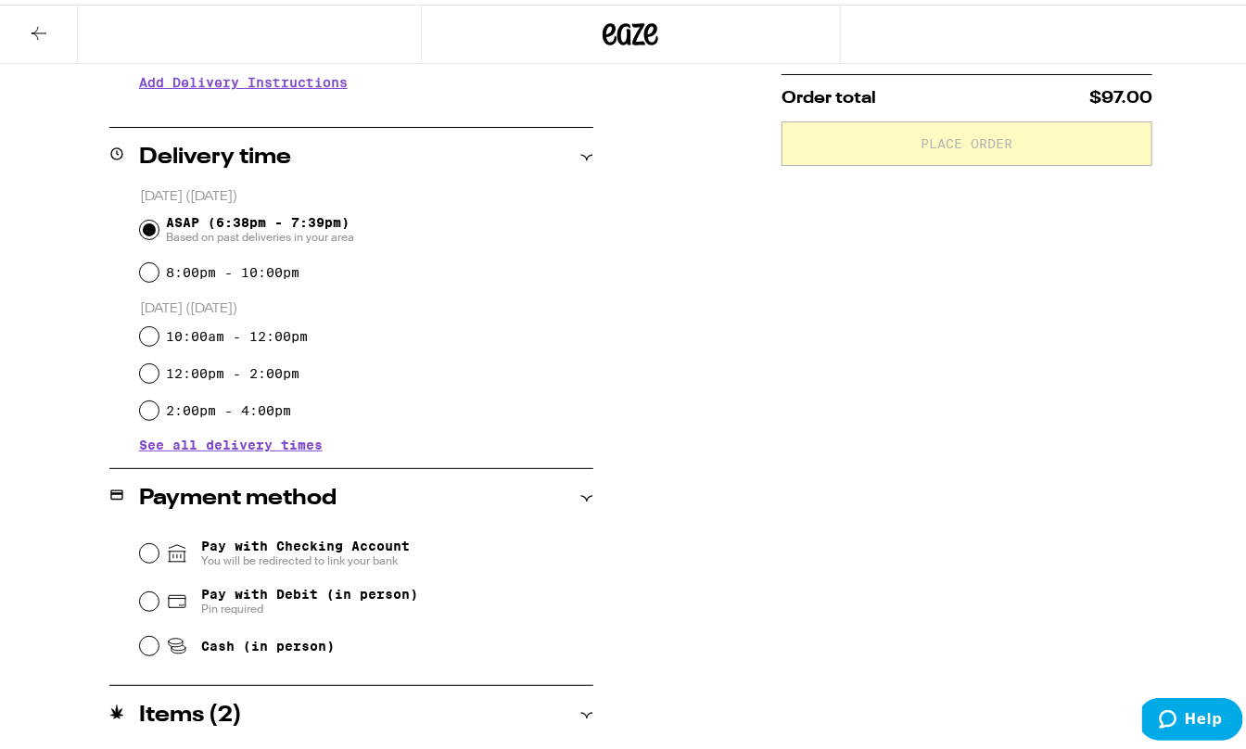
scroll to position [394, 0]
click at [145, 592] on input "Pay with Debit (in person) Pin required" at bounding box center [149, 596] width 19 height 19
radio input "true"
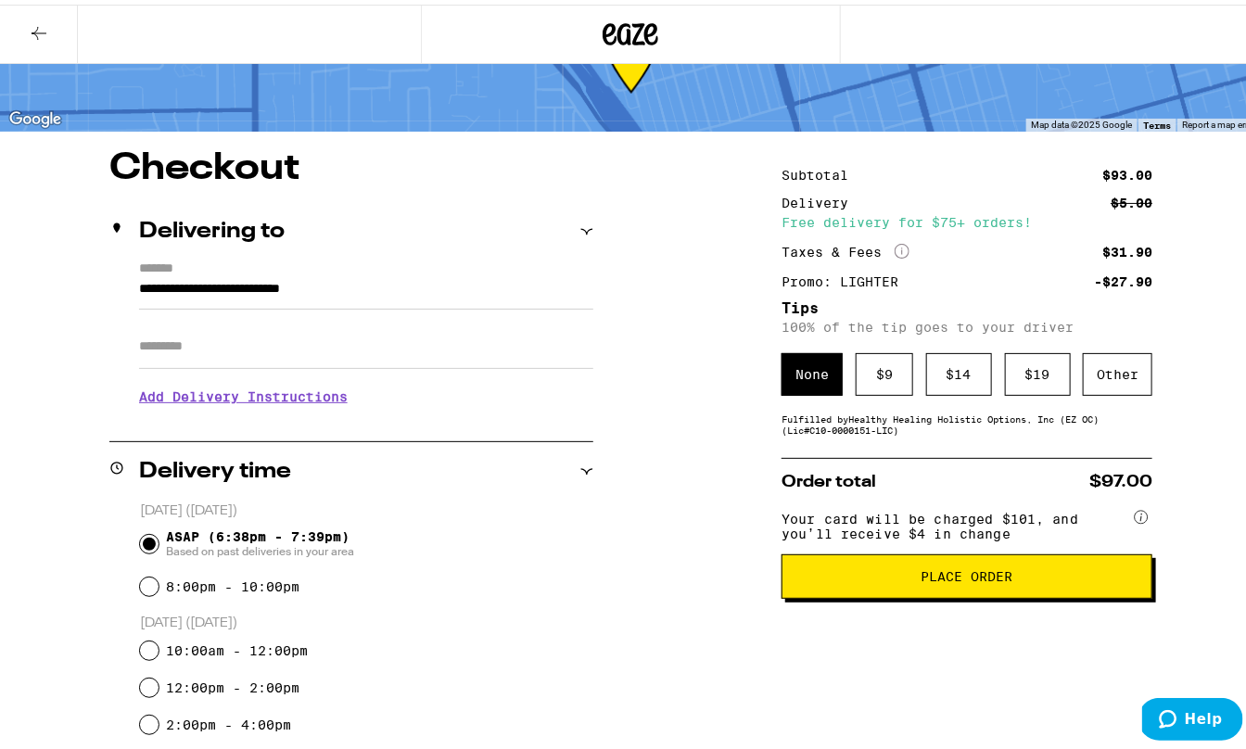
scroll to position [81, 0]
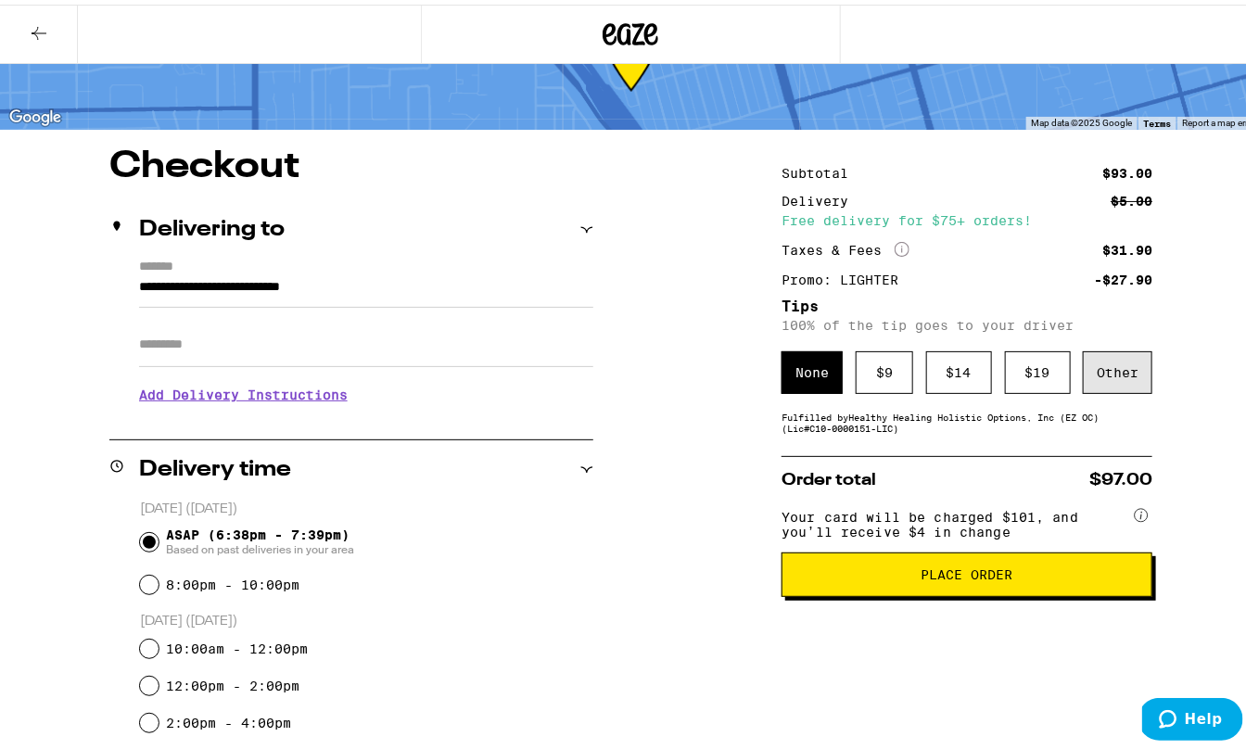
click at [1110, 364] on div "Other" at bounding box center [1118, 368] width 70 height 43
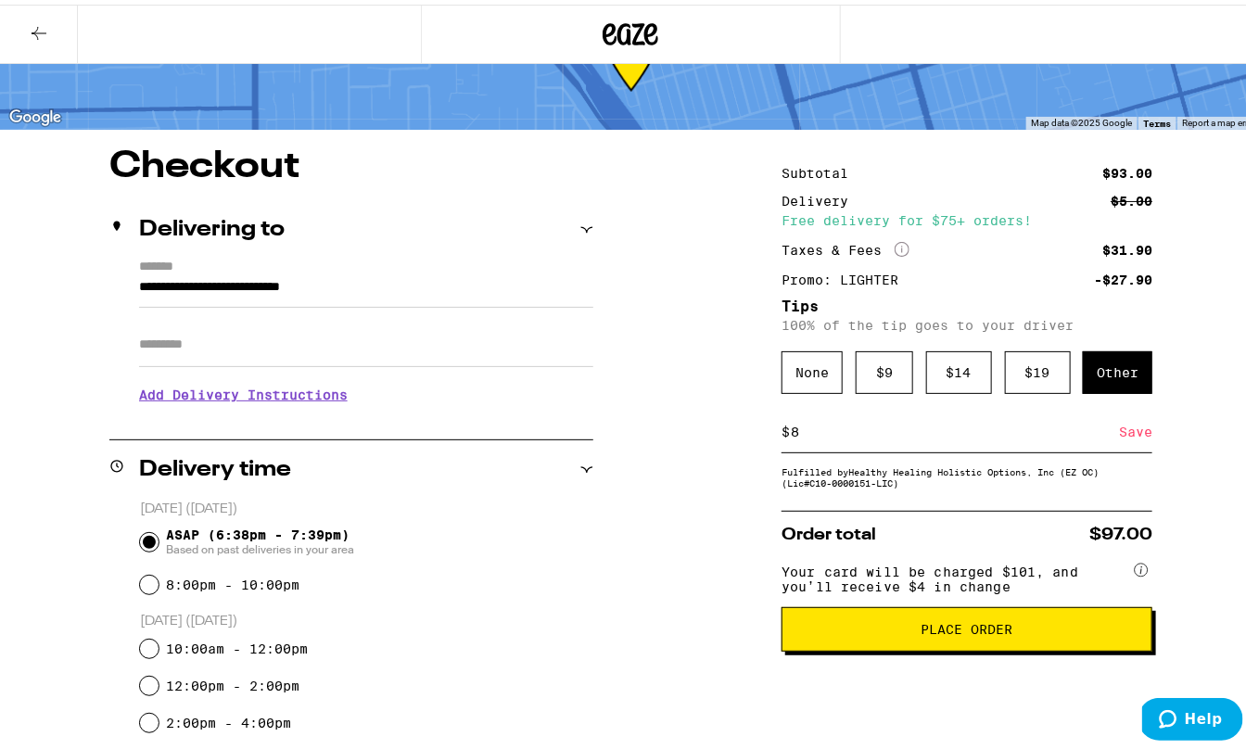
type input "8"
click at [1123, 437] on div "Save" at bounding box center [1135, 427] width 33 height 41
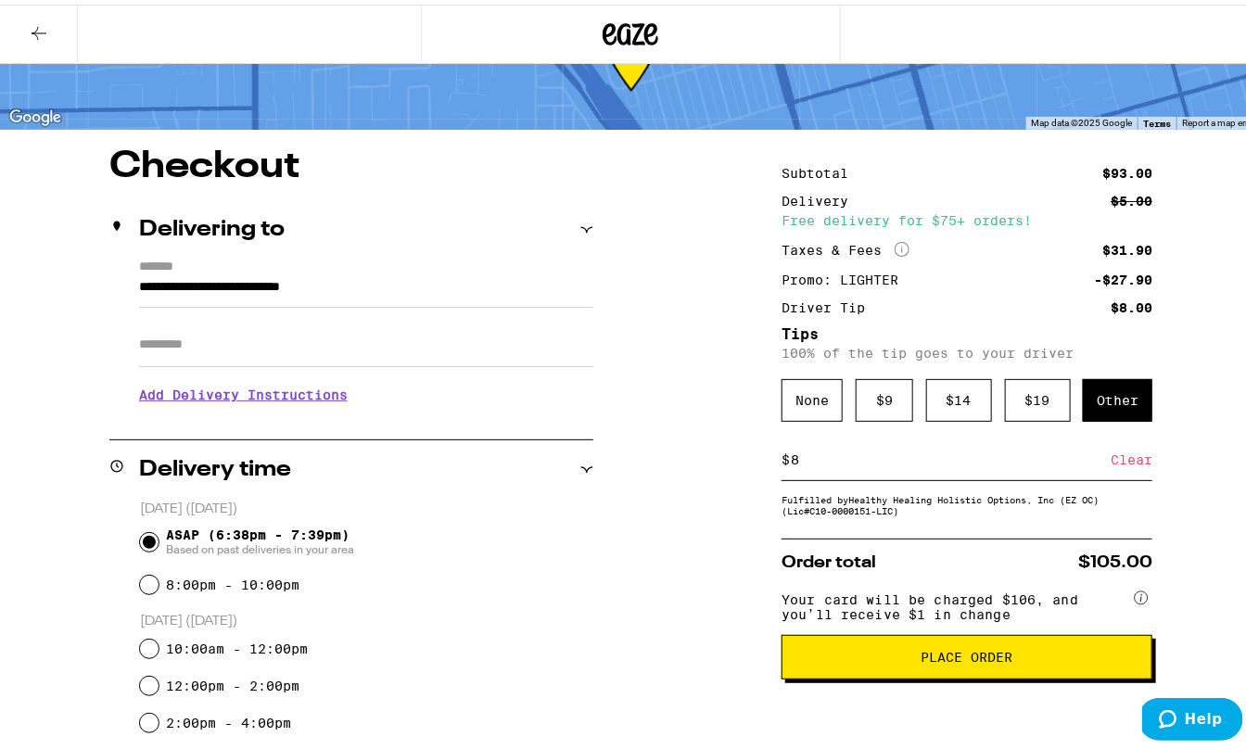
click at [955, 659] on span "Place Order" at bounding box center [968, 652] width 92 height 13
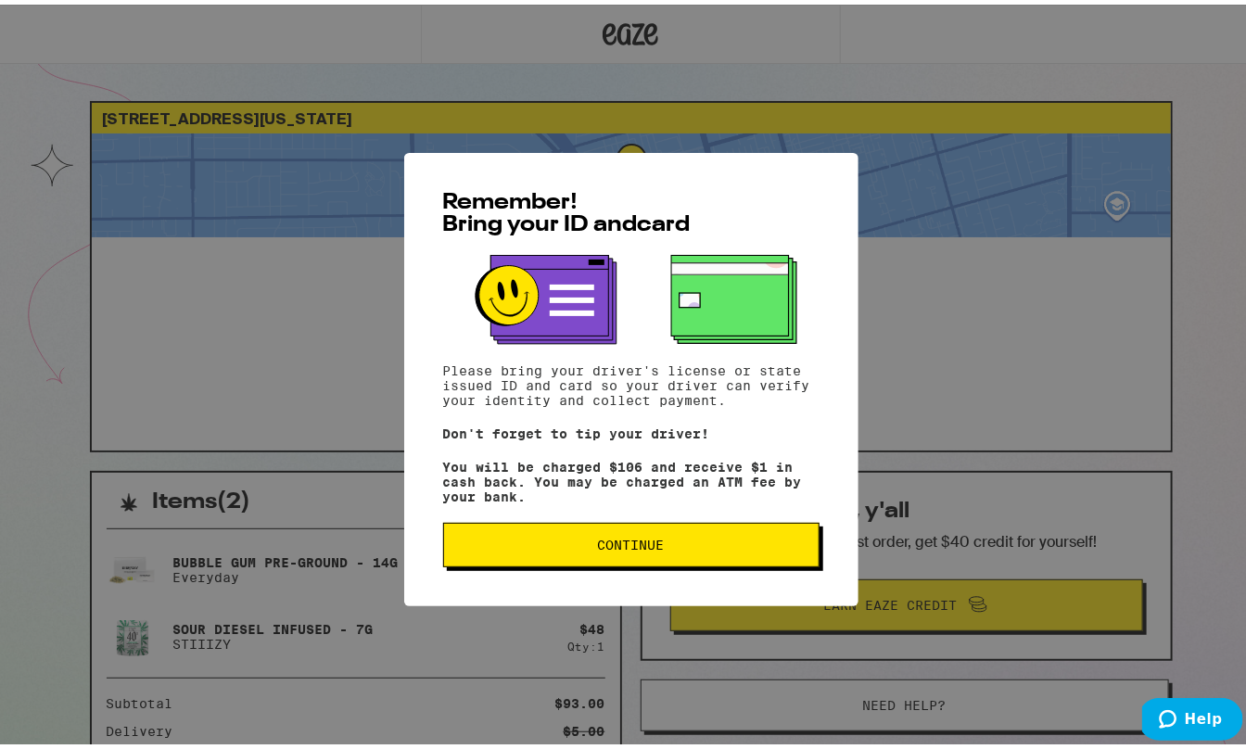
click at [689, 547] on span "Continue" at bounding box center [631, 540] width 345 height 13
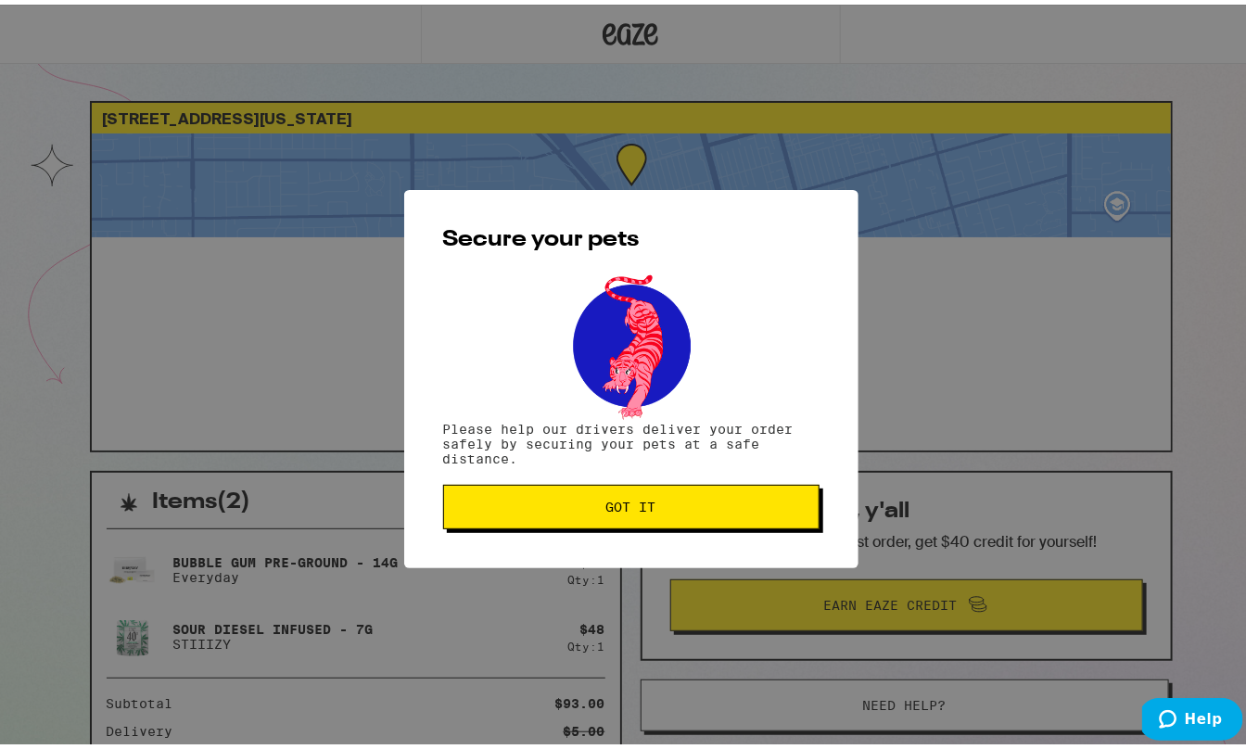
click at [661, 498] on button "Got it" at bounding box center [631, 502] width 377 height 45
